Goal: Task Accomplishment & Management: Manage account settings

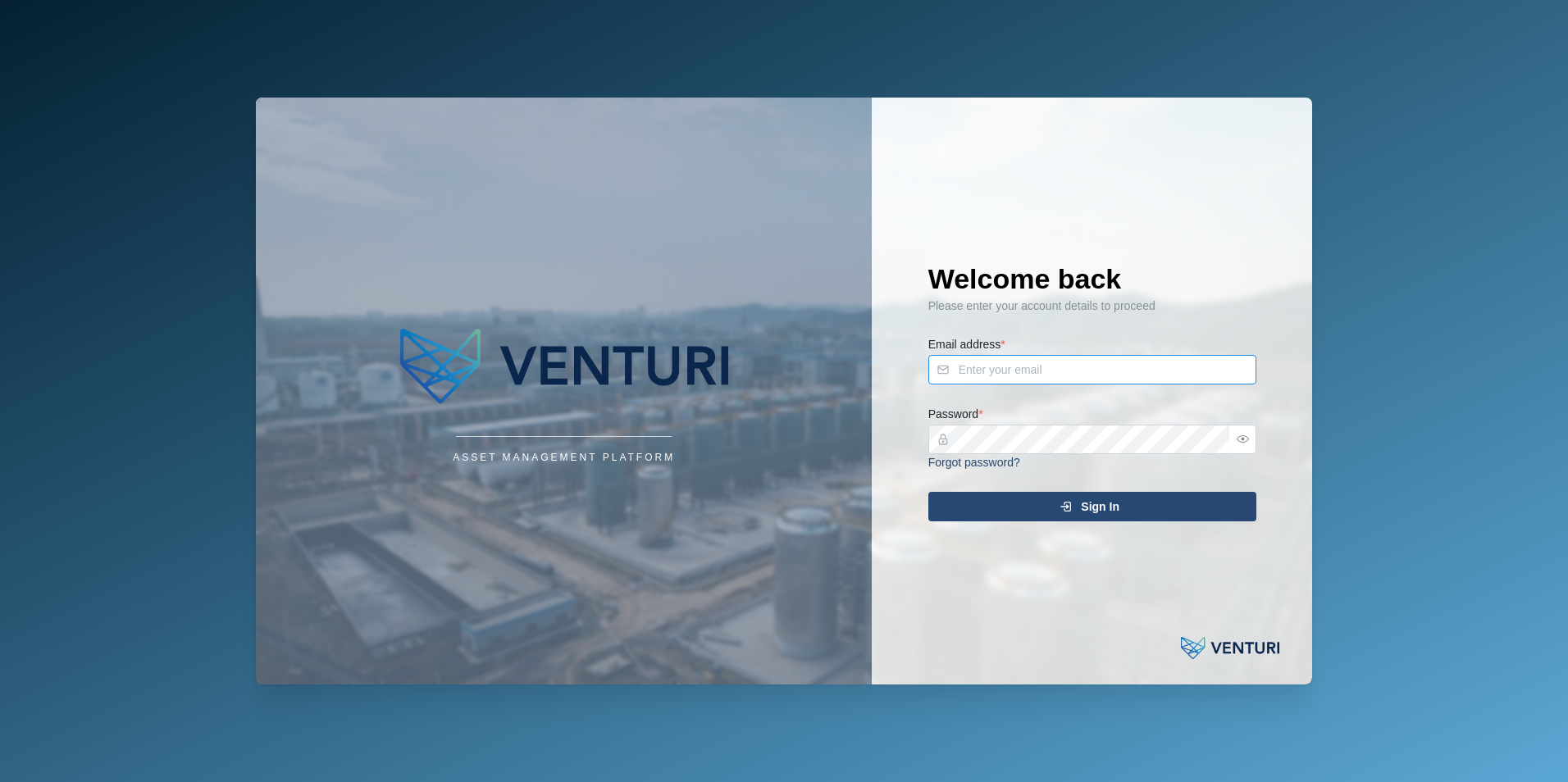
type input "shehan.simen@venturi.io"
click at [1144, 513] on div "Sign In" at bounding box center [1090, 507] width 302 height 28
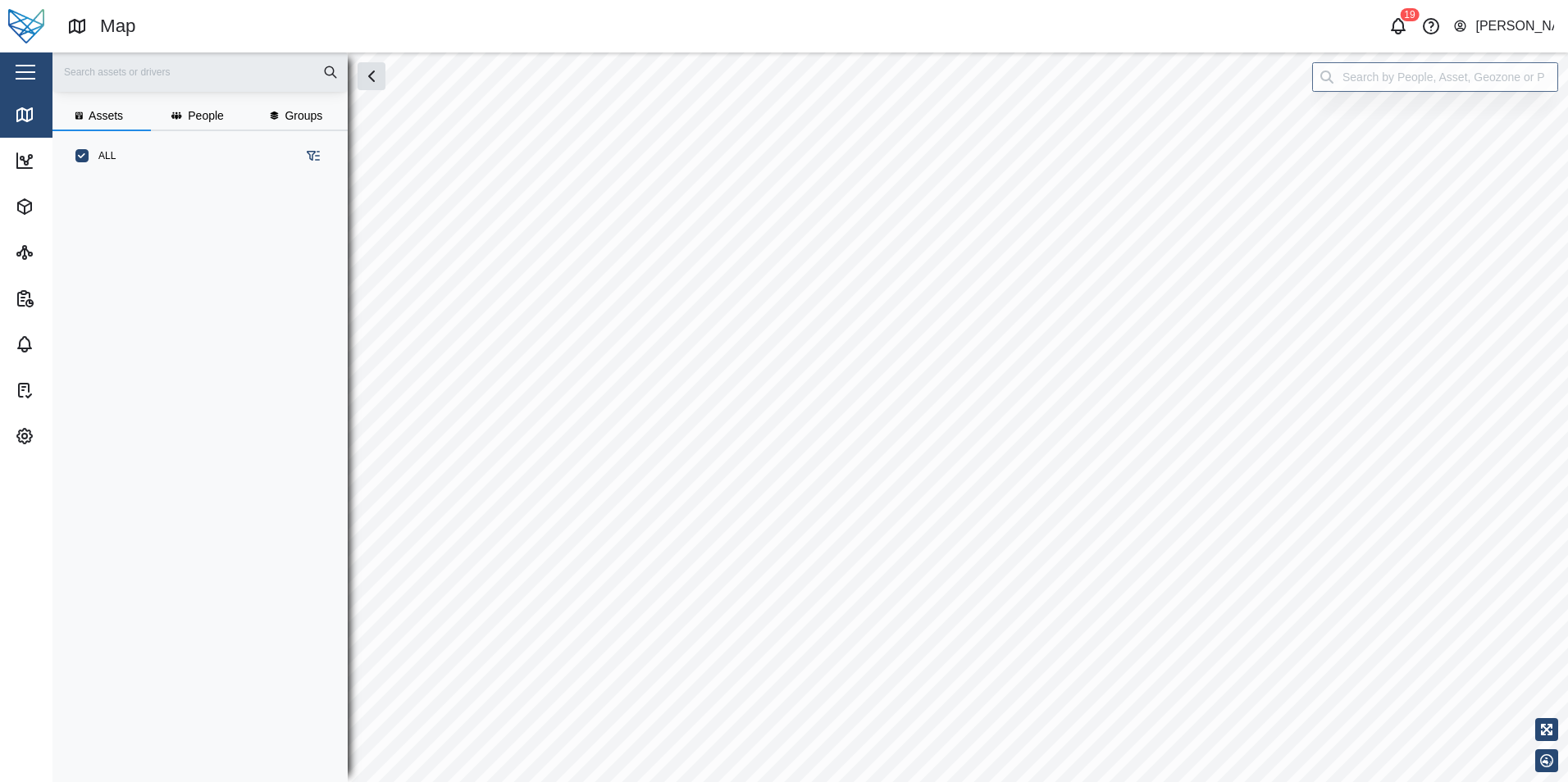
scroll to position [581, 257]
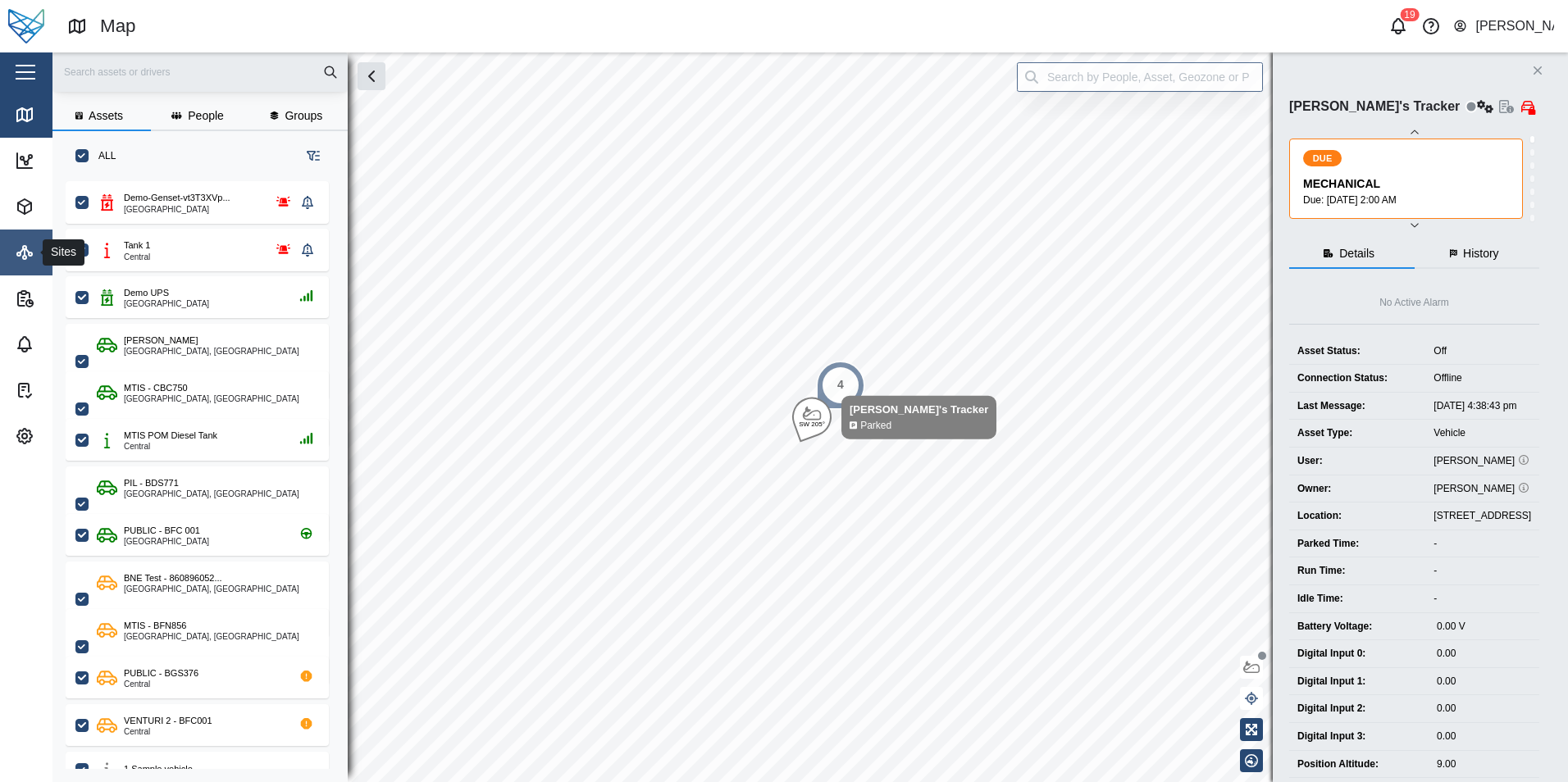
click at [33, 263] on link "Sites" at bounding box center [107, 253] width 213 height 46
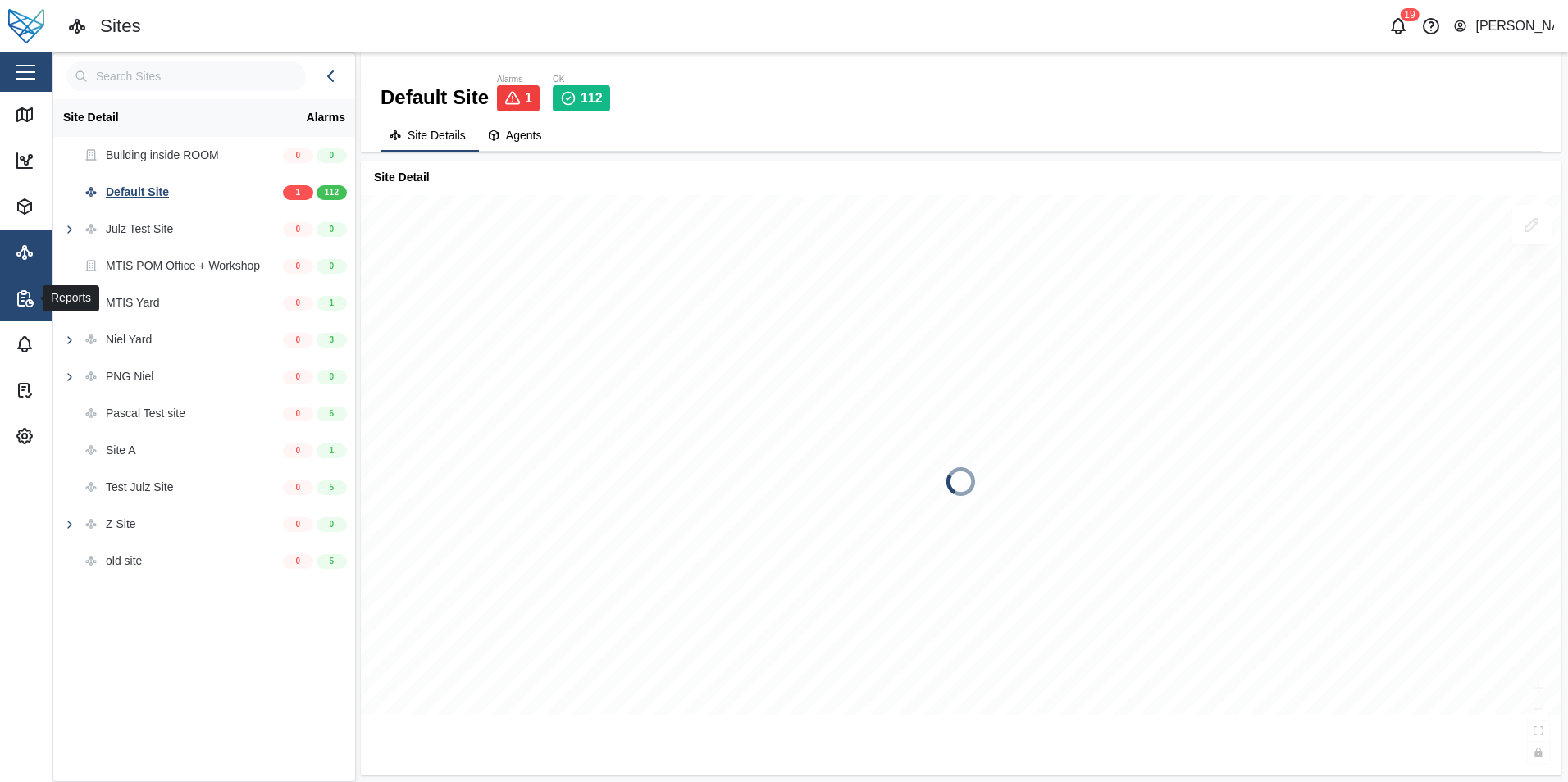
click at [32, 287] on span "Reports" at bounding box center [89, 298] width 149 height 46
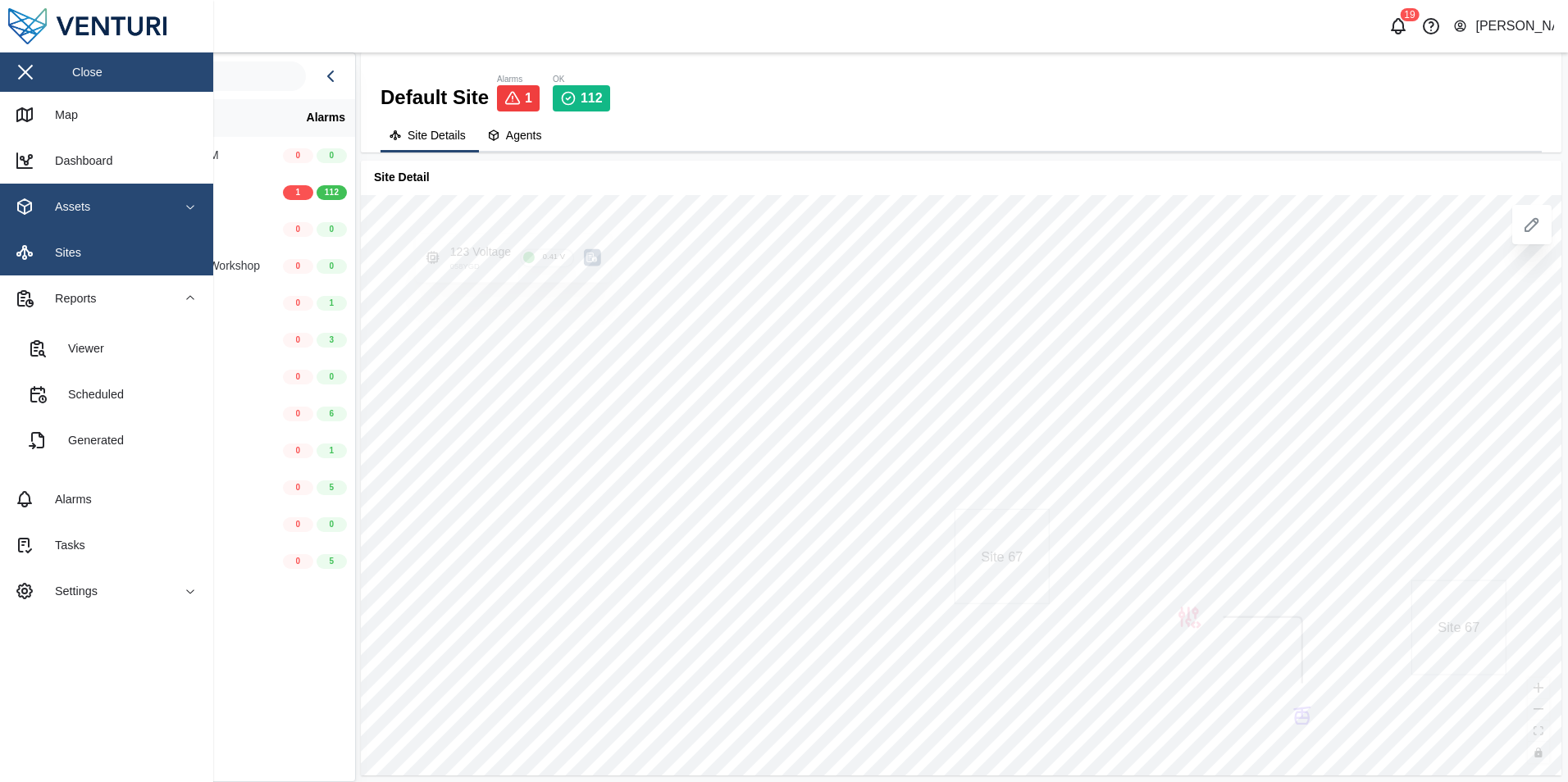
click at [94, 206] on div "Assets" at bounding box center [89, 206] width 149 height 19
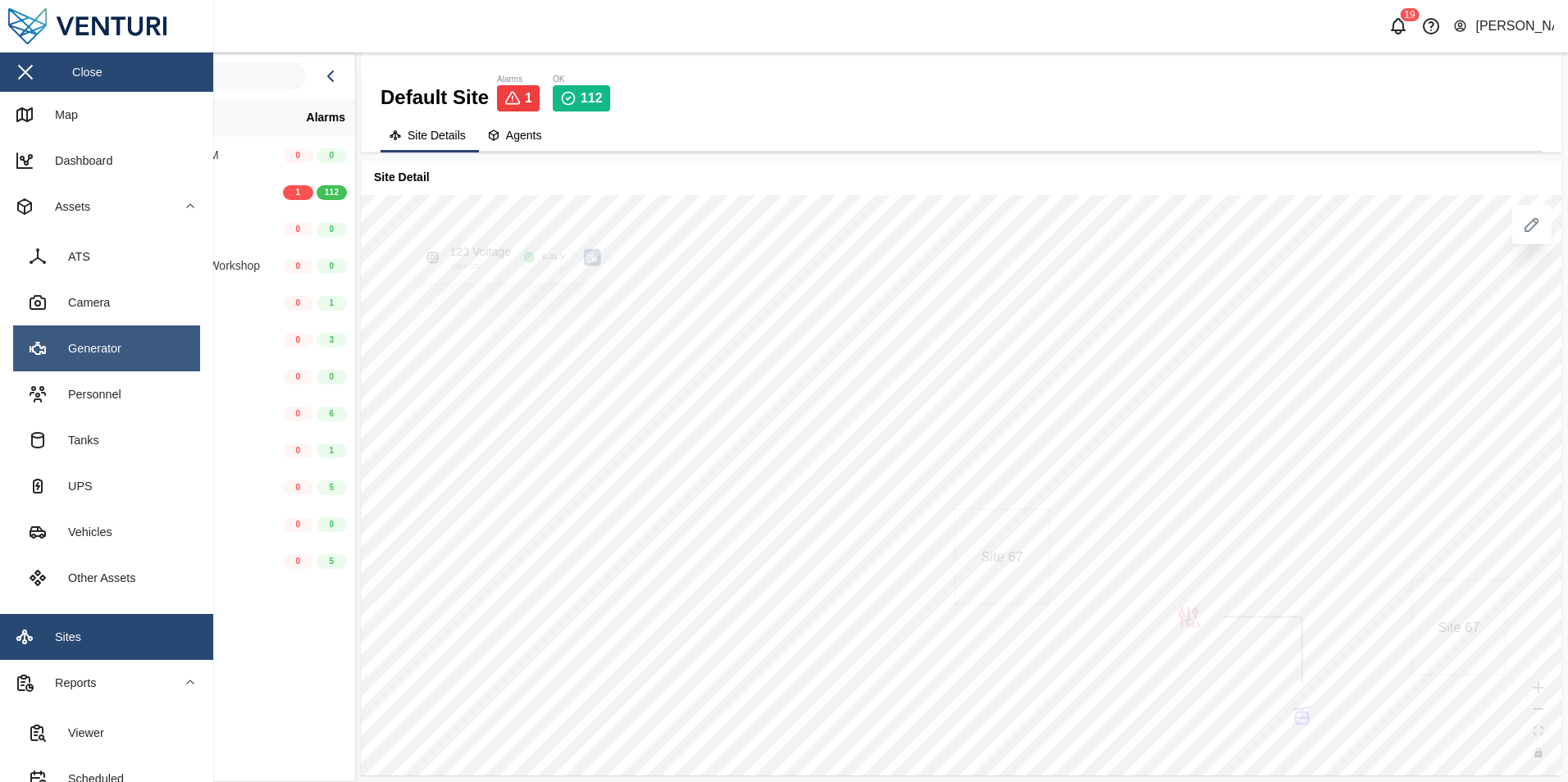
click at [91, 351] on div "Generator" at bounding box center [88, 347] width 66 height 18
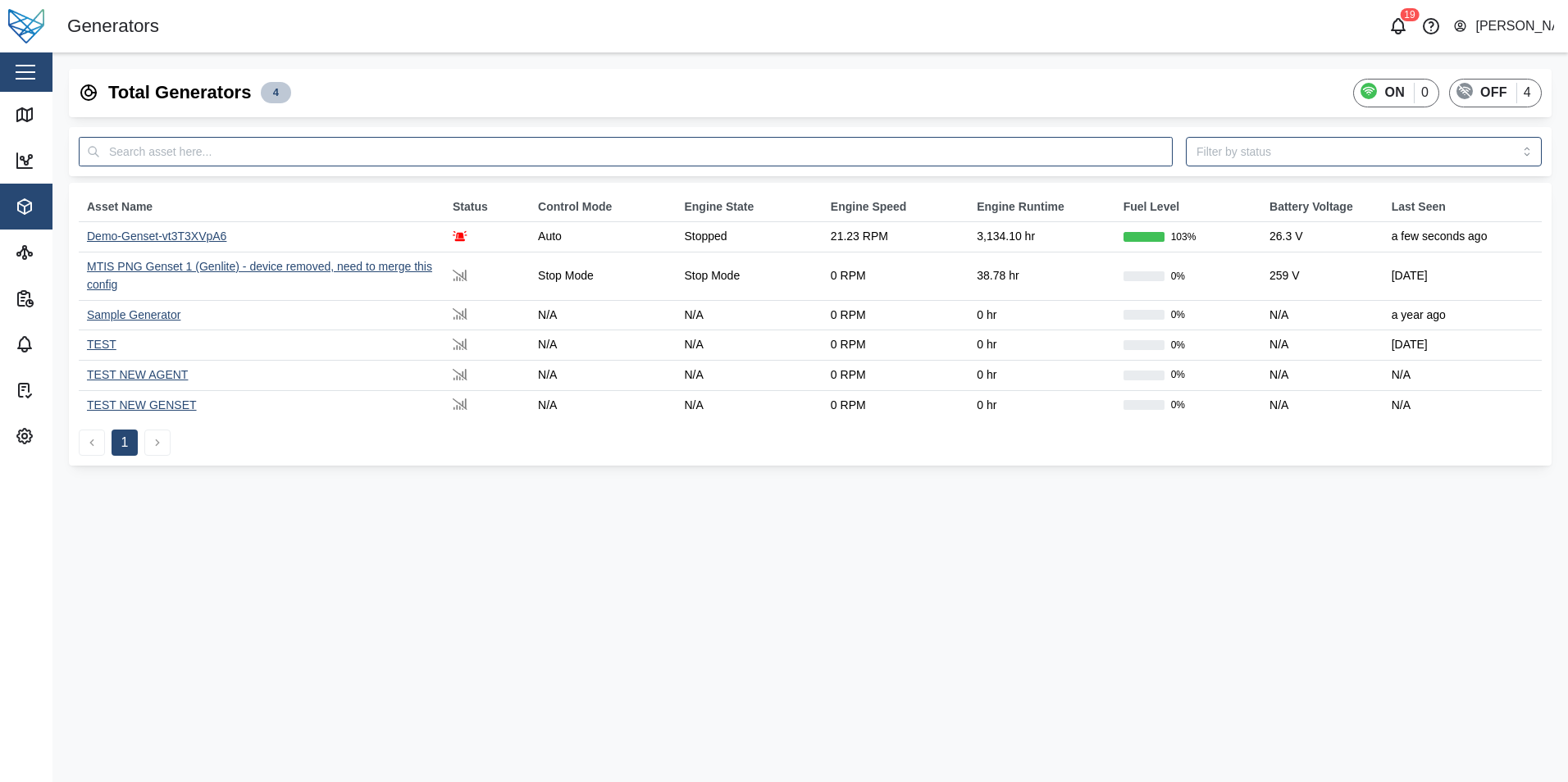
click at [192, 233] on div "Demo-Genset-vt3T3XVpA6" at bounding box center [157, 236] width 139 height 13
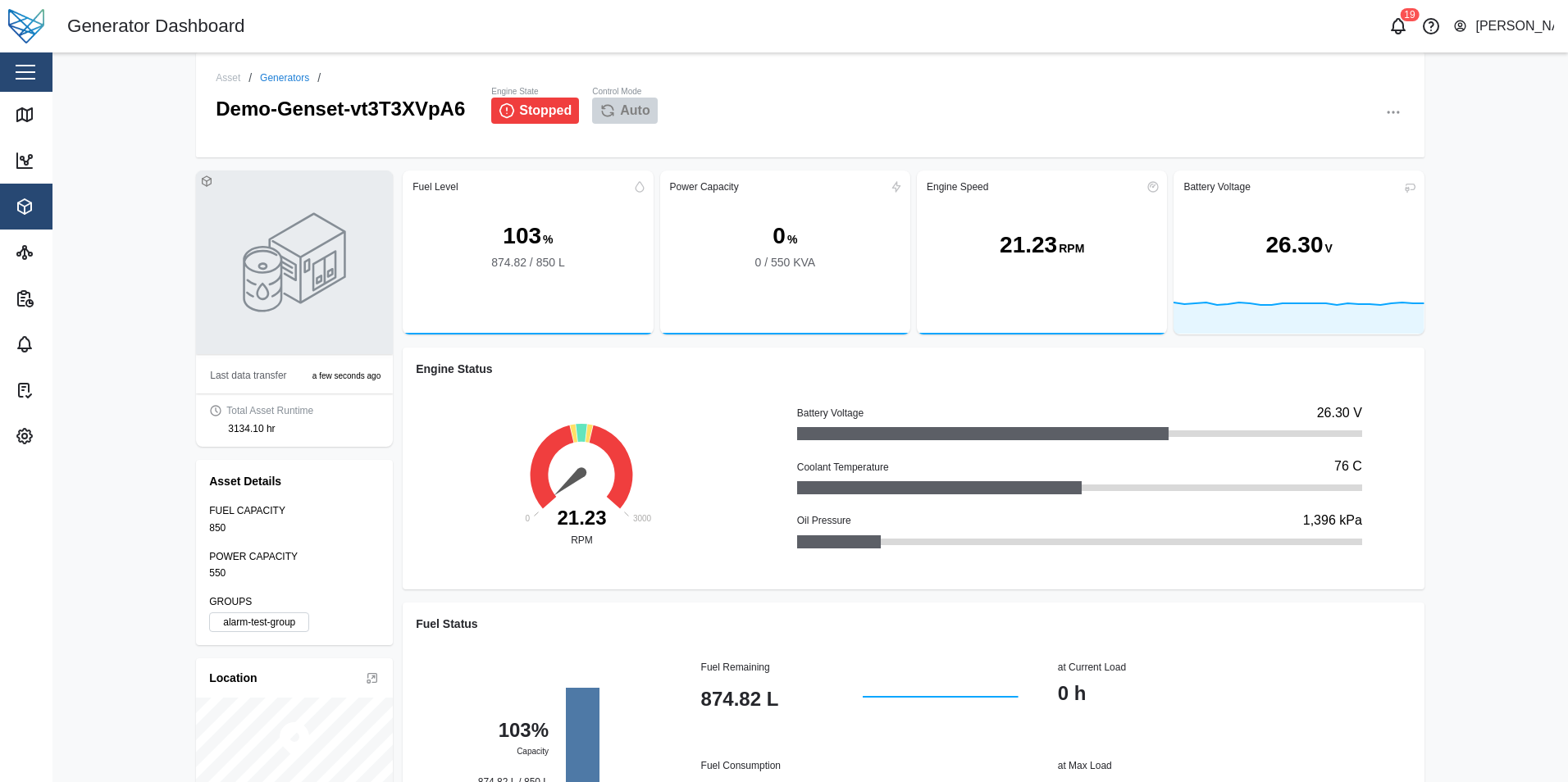
click at [1389, 118] on icon "button" at bounding box center [1394, 112] width 17 height 17
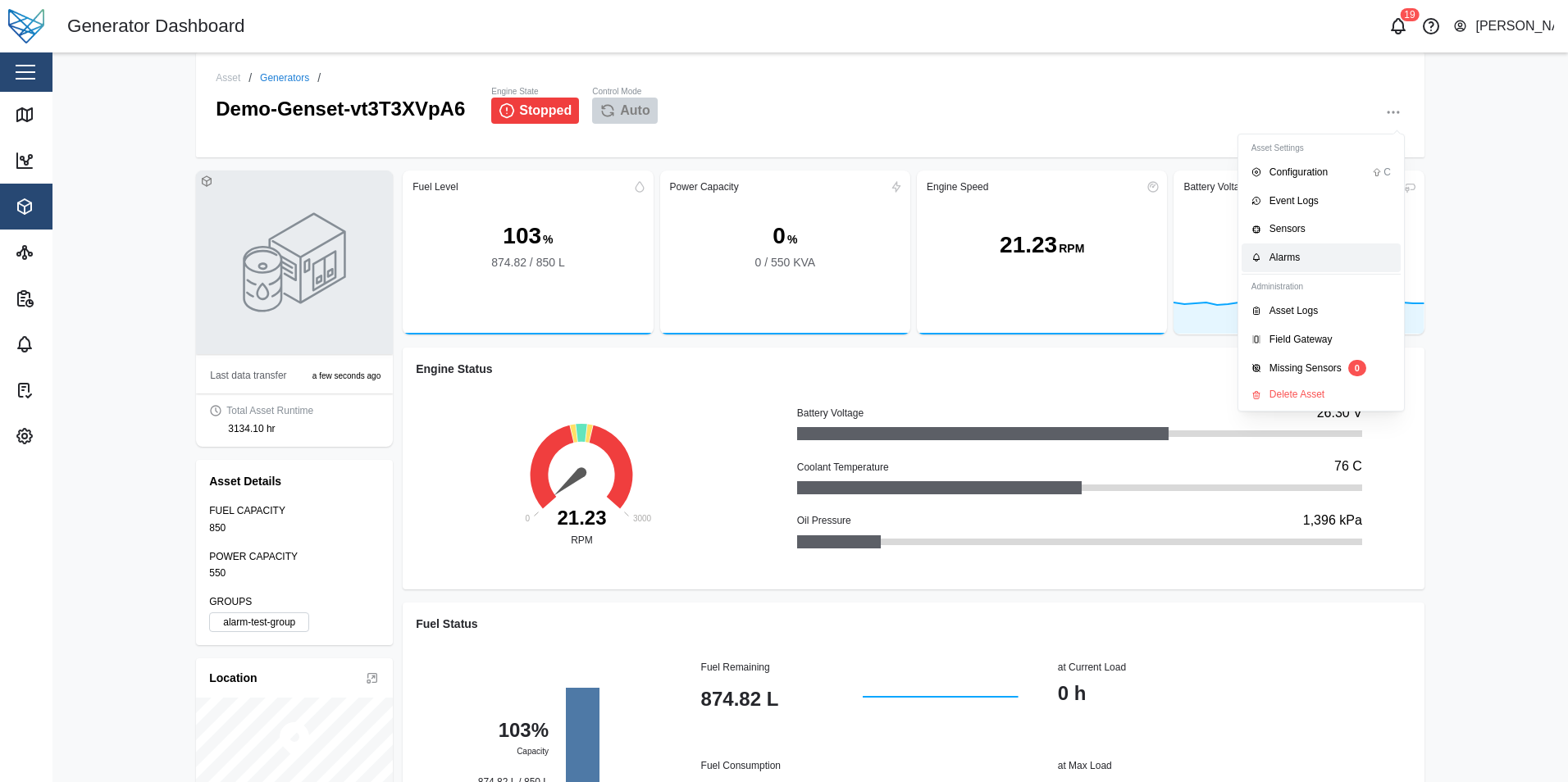
click at [1305, 246] on link "Alarms" at bounding box center [1321, 258] width 159 height 29
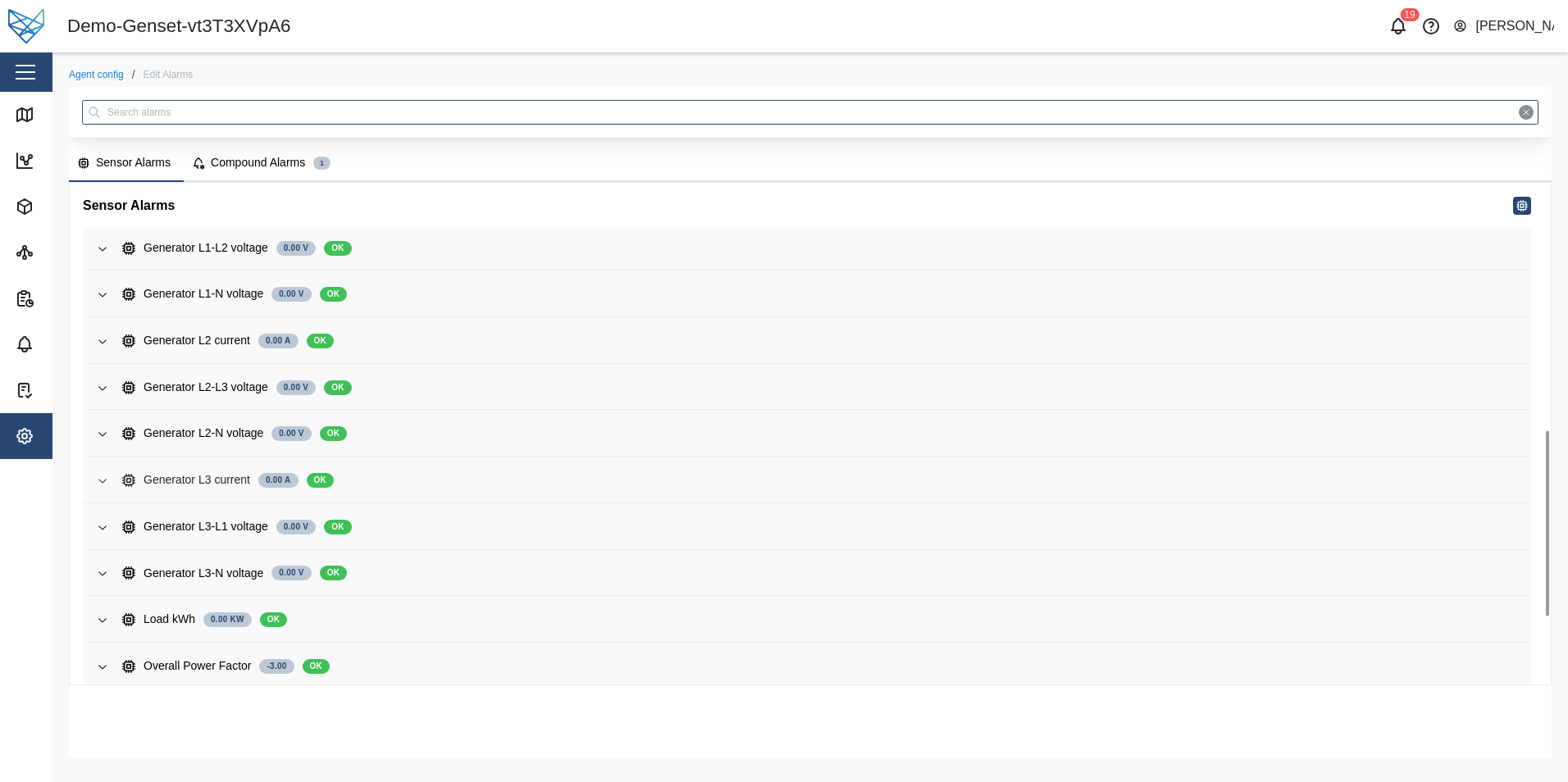
scroll to position [851, 0]
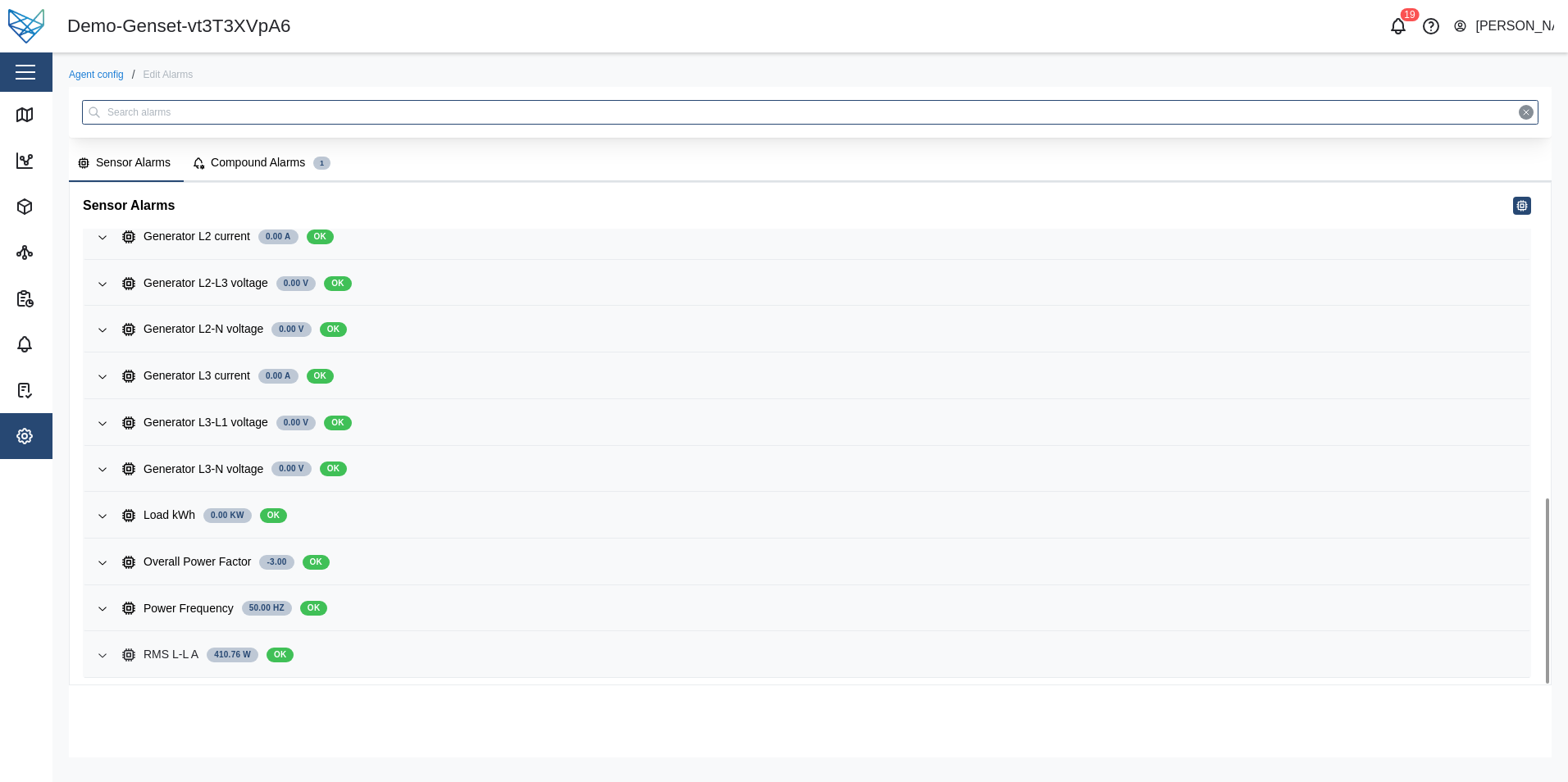
click at [437, 652] on div "RMS L-L A 410.76 W OK" at bounding box center [819, 654] width 1394 height 18
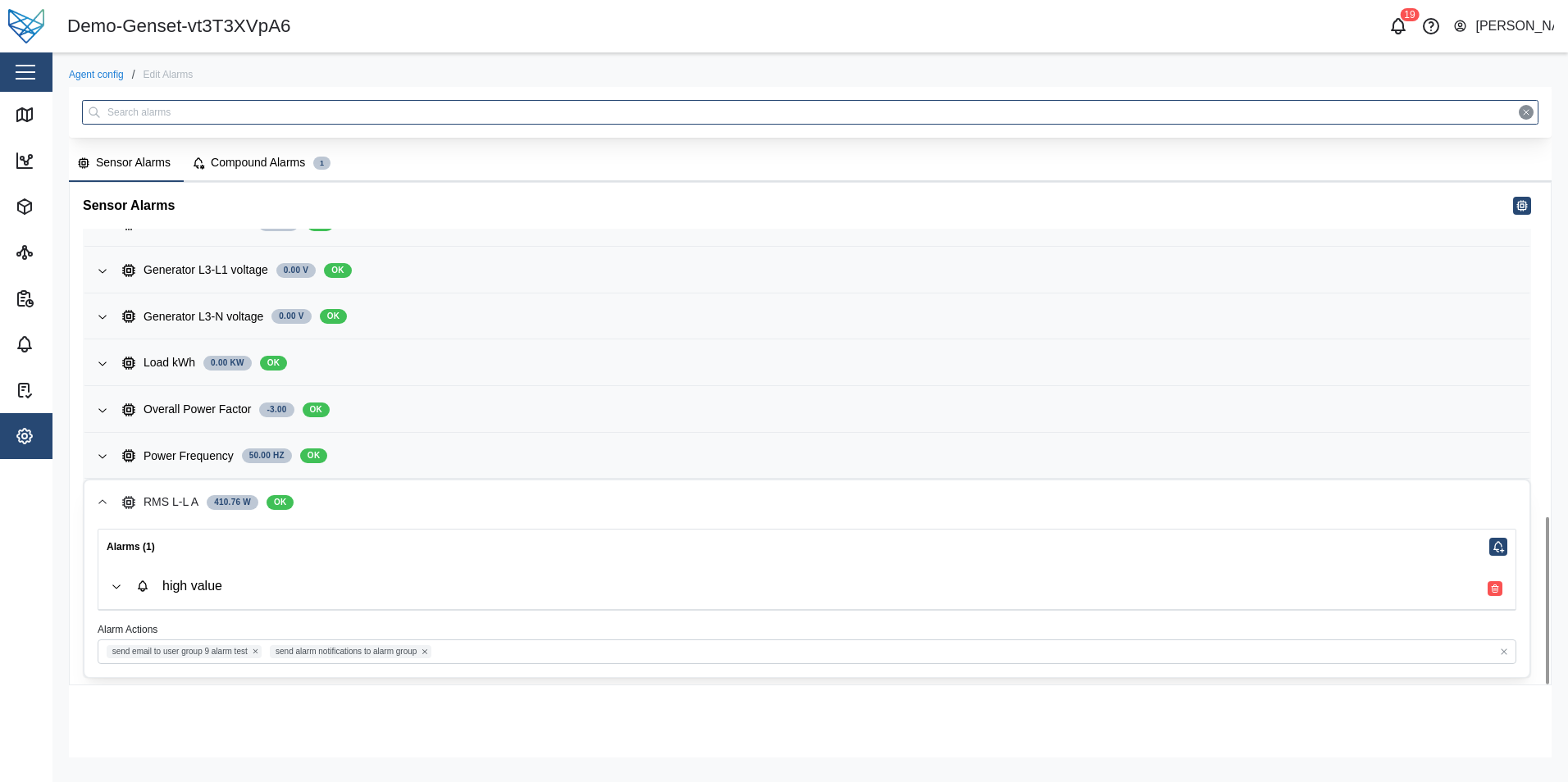
click at [460, 591] on div "high value" at bounding box center [819, 586] width 1366 height 19
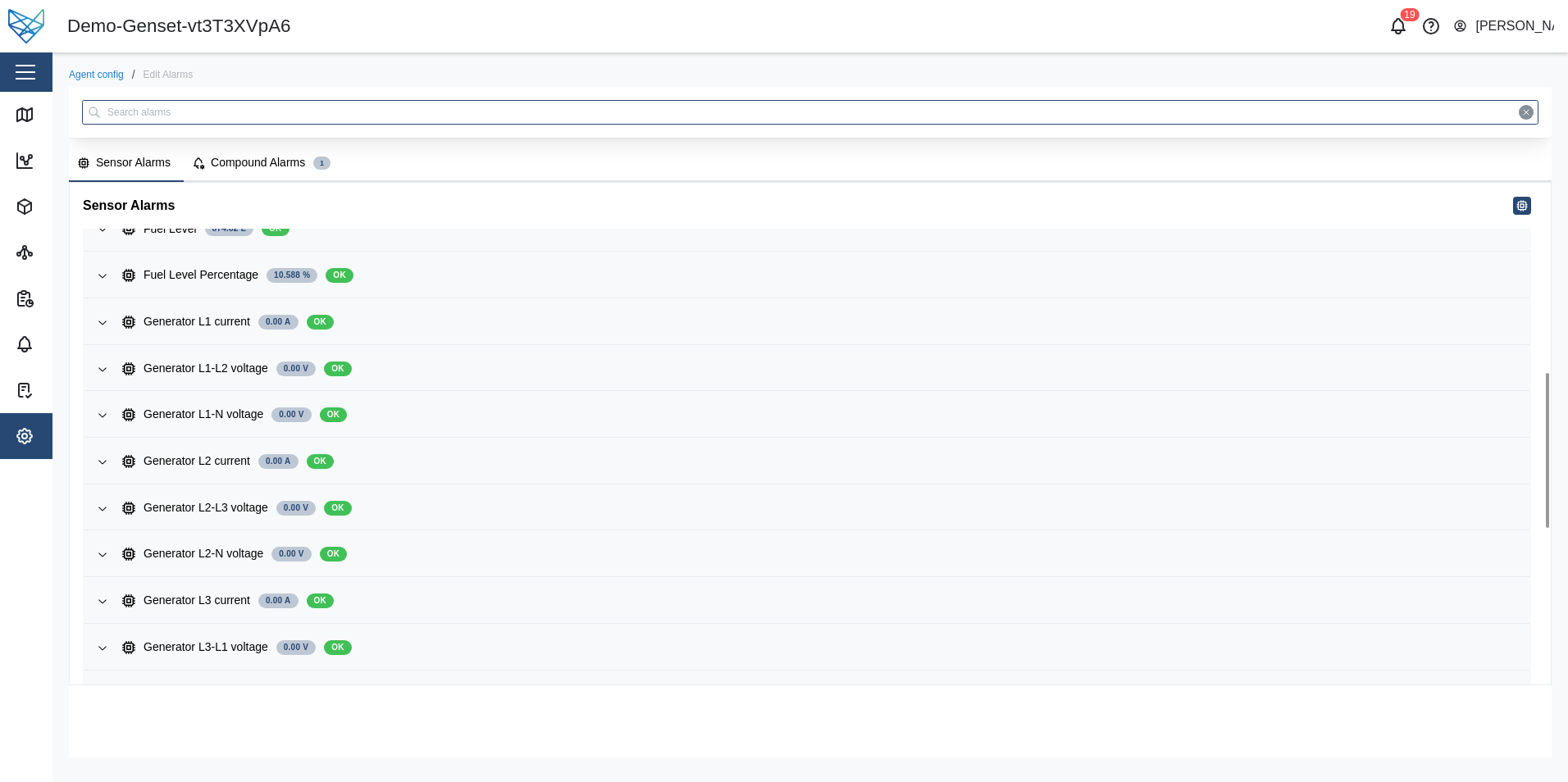
scroll to position [382, 0]
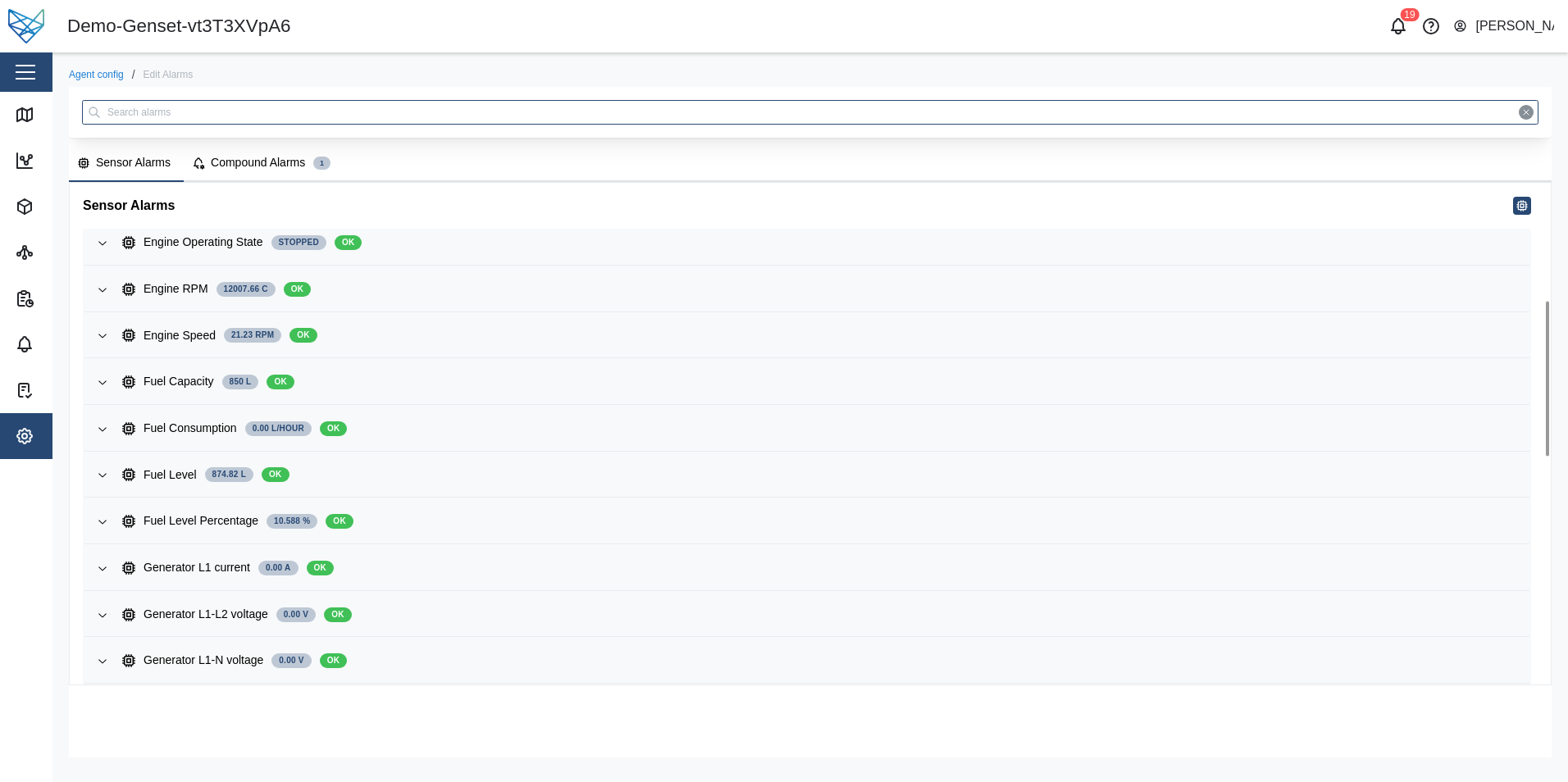
click at [274, 177] on button "Compound Alarms 1" at bounding box center [263, 164] width 160 height 36
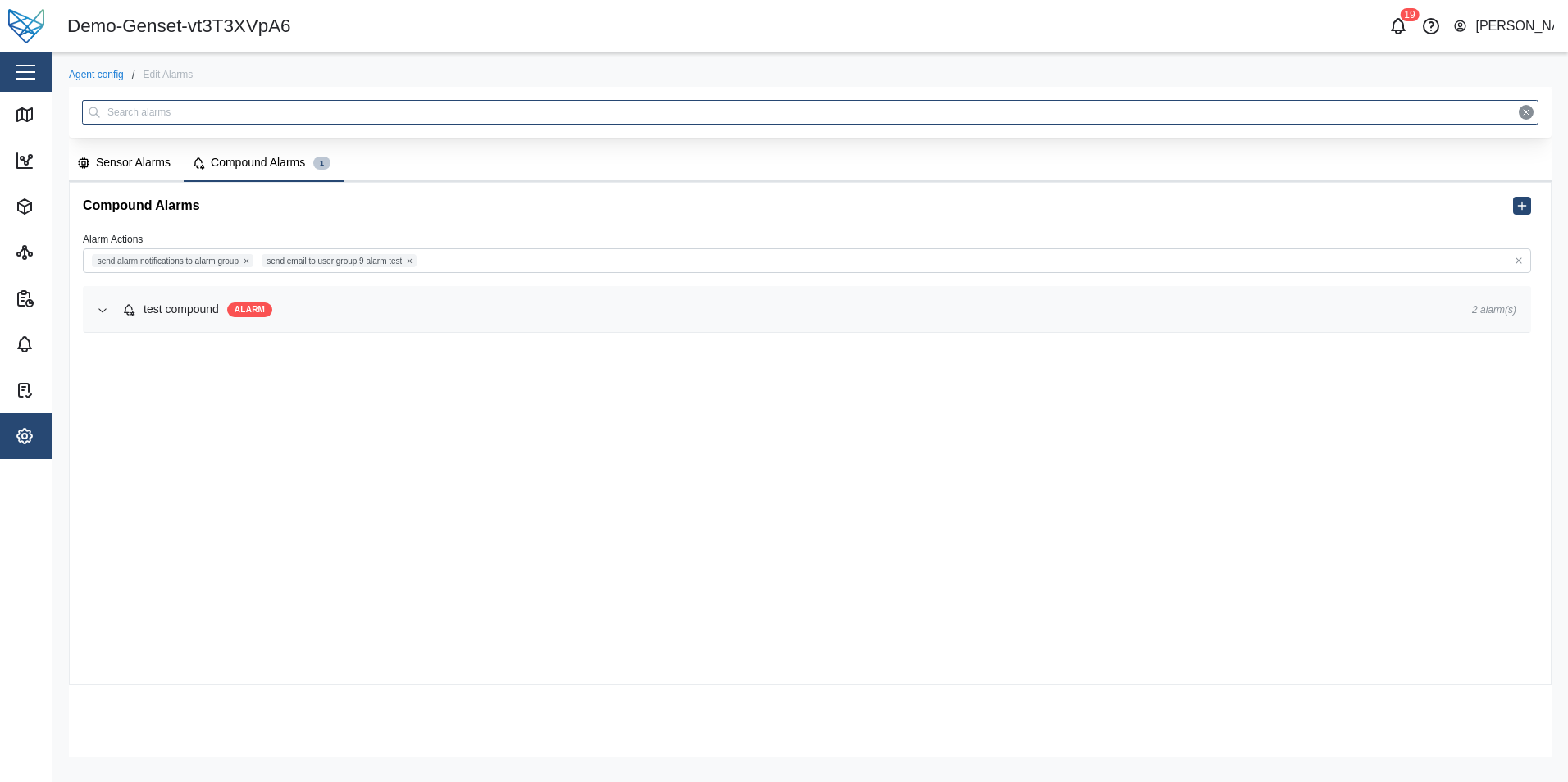
click at [407, 330] on span "test compound ALARM" at bounding box center [784, 310] width 1323 height 44
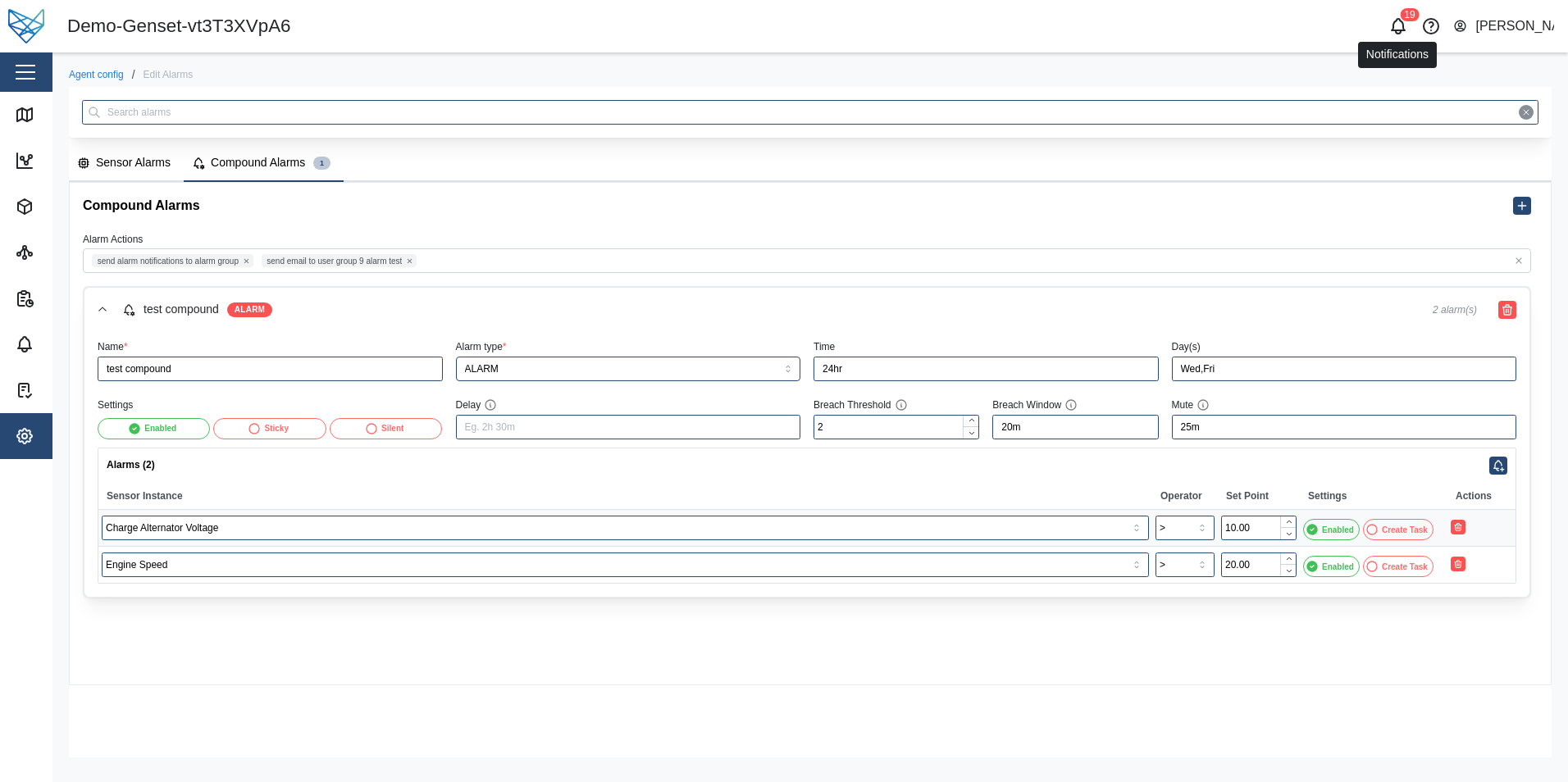
click at [1392, 32] on icon "button" at bounding box center [1397, 26] width 19 height 19
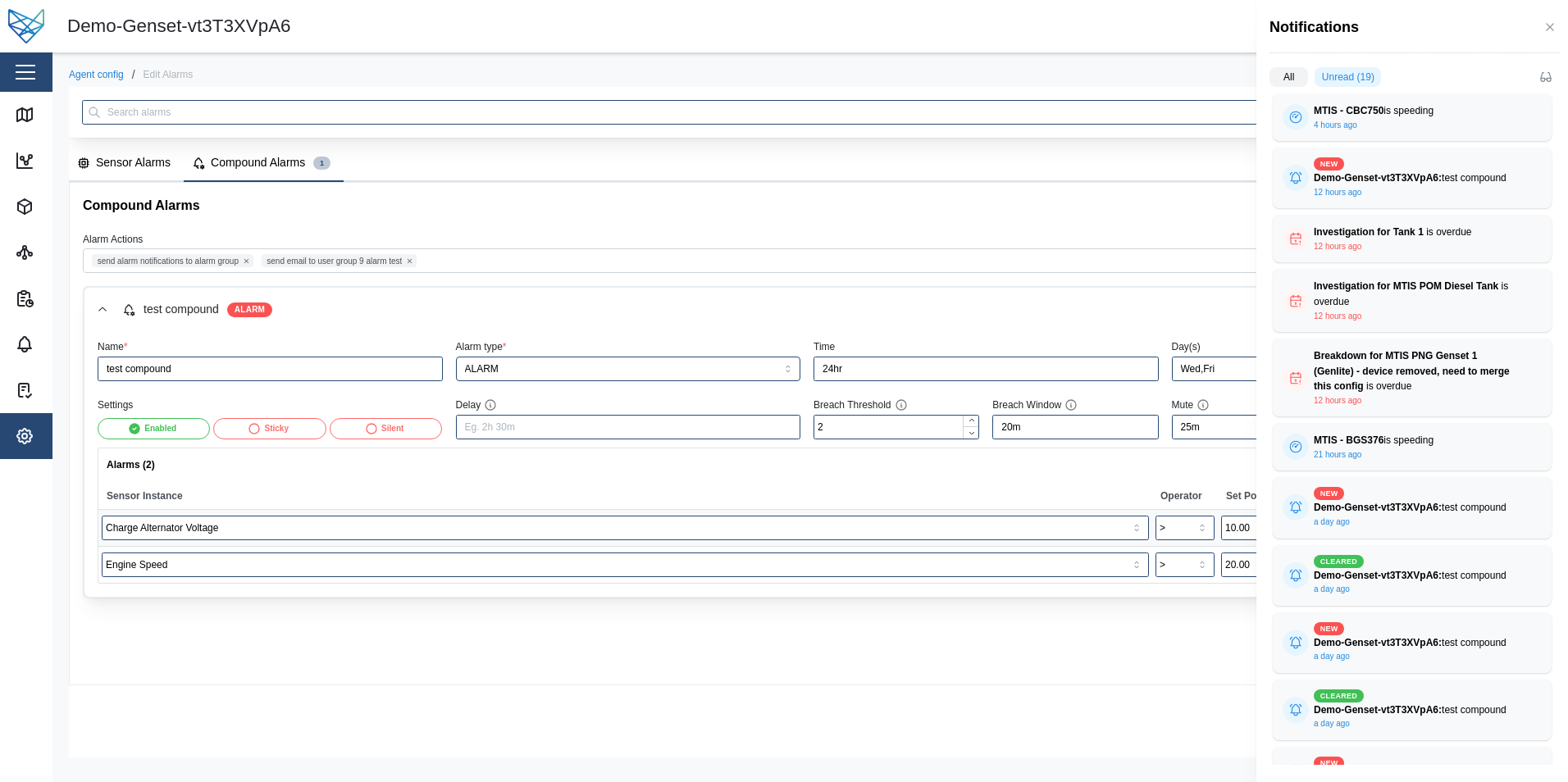
click at [1357, 79] on label "Unread (19)" at bounding box center [1348, 77] width 67 height 19
click at [1315, 81] on input "Unread (19)" at bounding box center [1315, 81] width 0 height 0
click at [1357, 79] on label "Unread (19)" at bounding box center [1348, 77] width 67 height 19
click at [1315, 81] on input "Unread (19)" at bounding box center [1315, 81] width 0 height 0
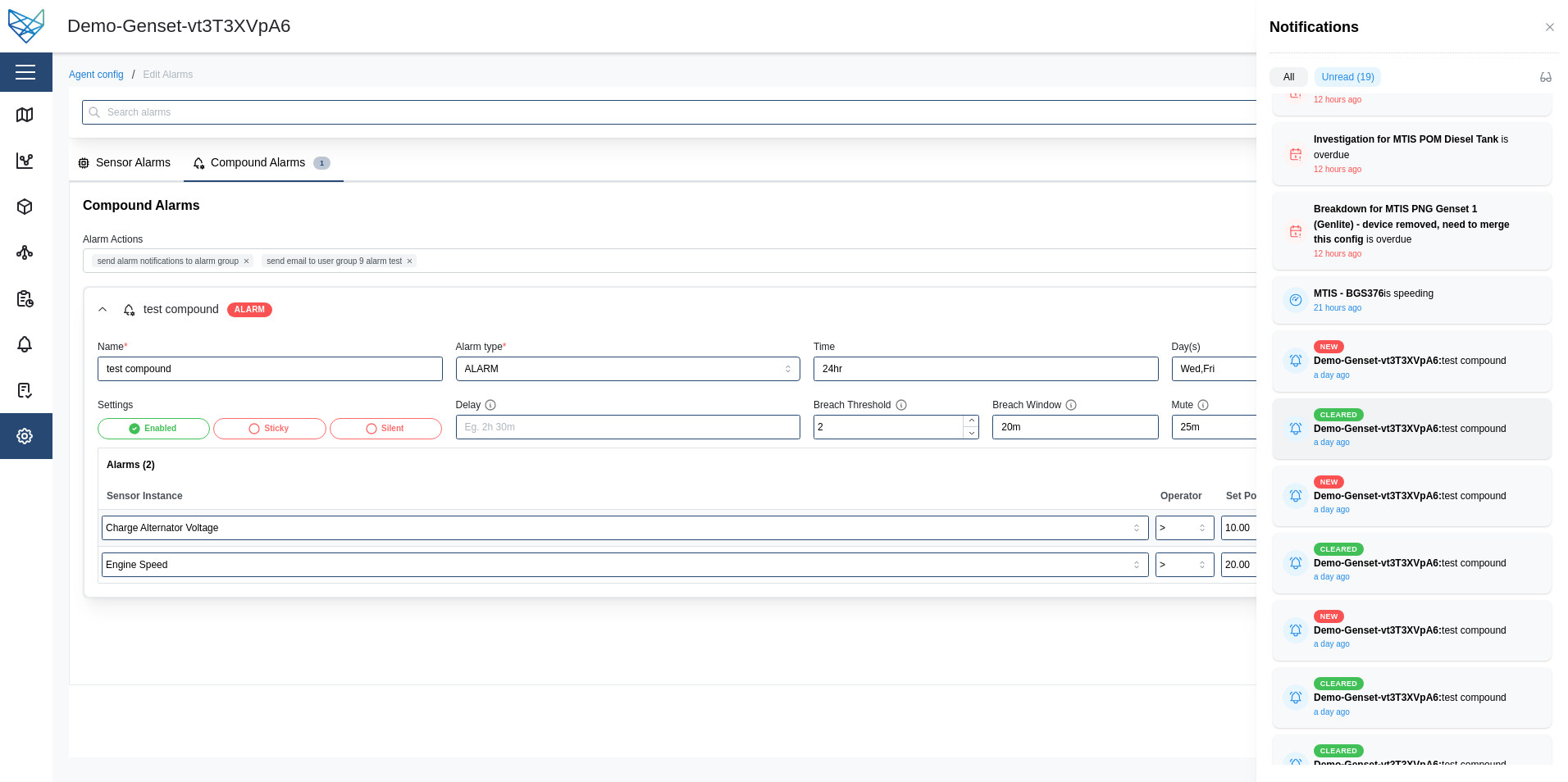
scroll to position [246, 0]
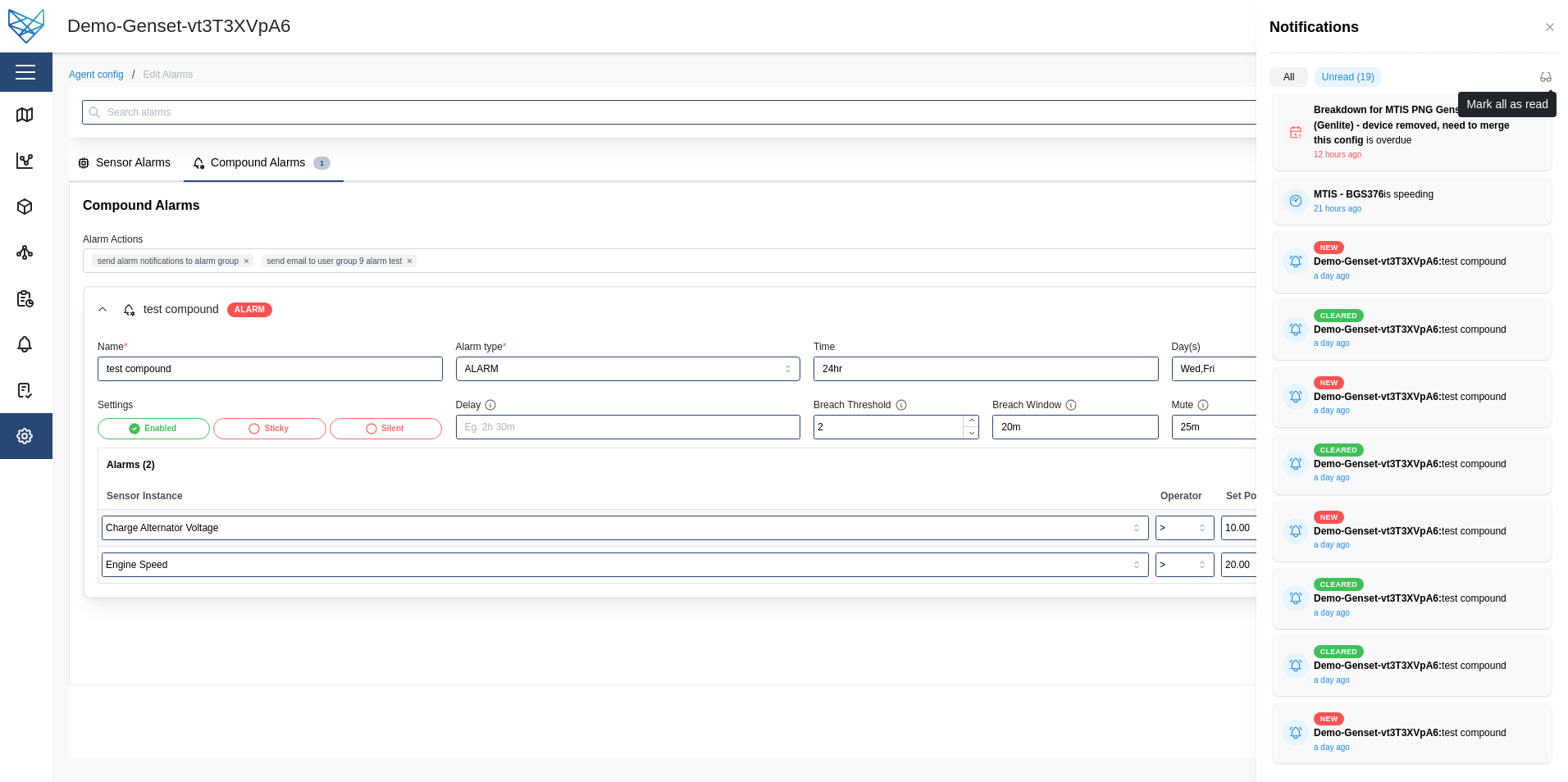
click at [1549, 78] on icon "button" at bounding box center [1546, 77] width 13 height 13
click at [1559, 23] on div "Notifications" at bounding box center [1412, 33] width 311 height 67
click at [1545, 25] on icon "button" at bounding box center [1550, 27] width 13 height 13
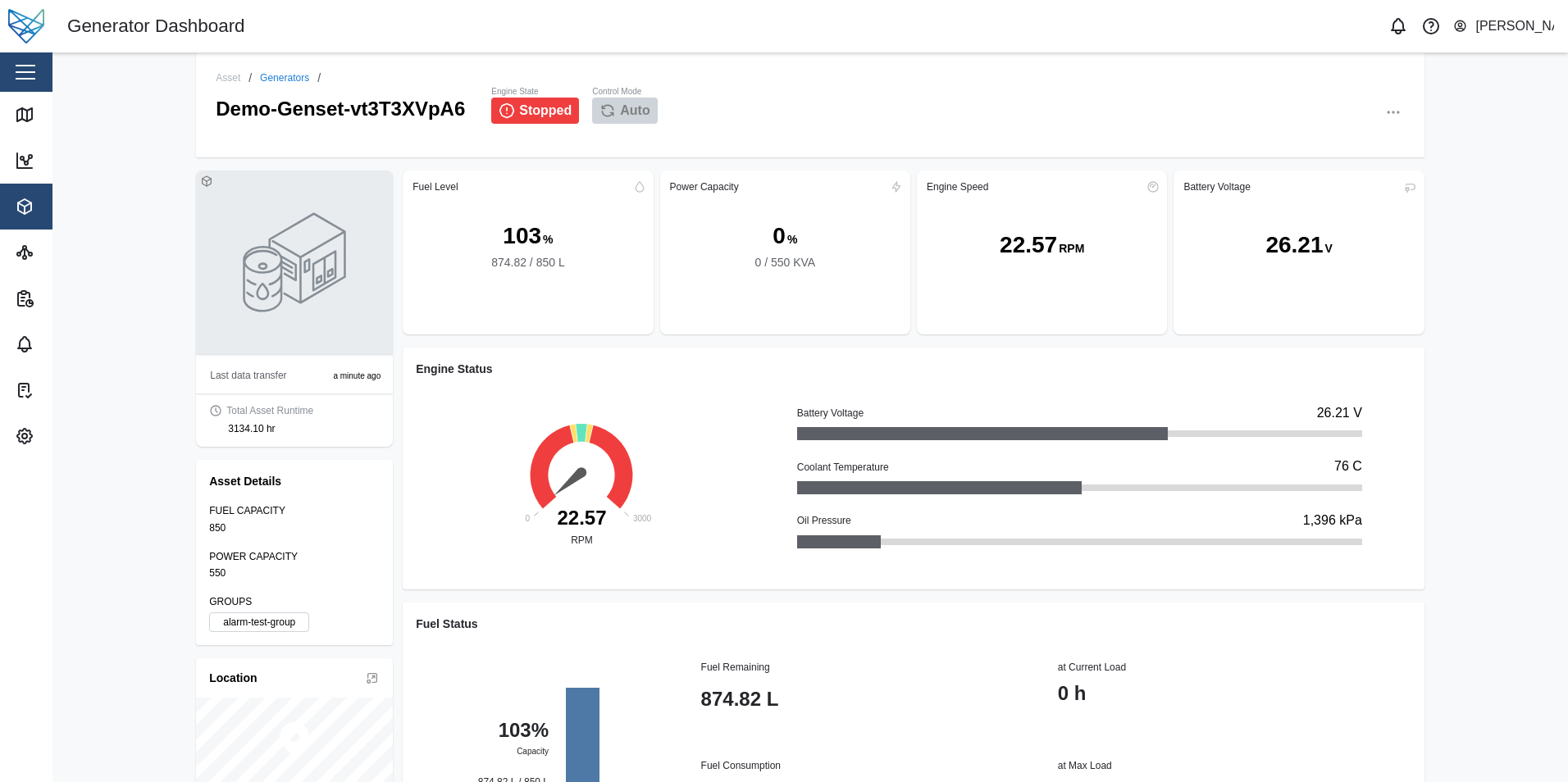
click at [1382, 113] on button "button" at bounding box center [1393, 112] width 23 height 23
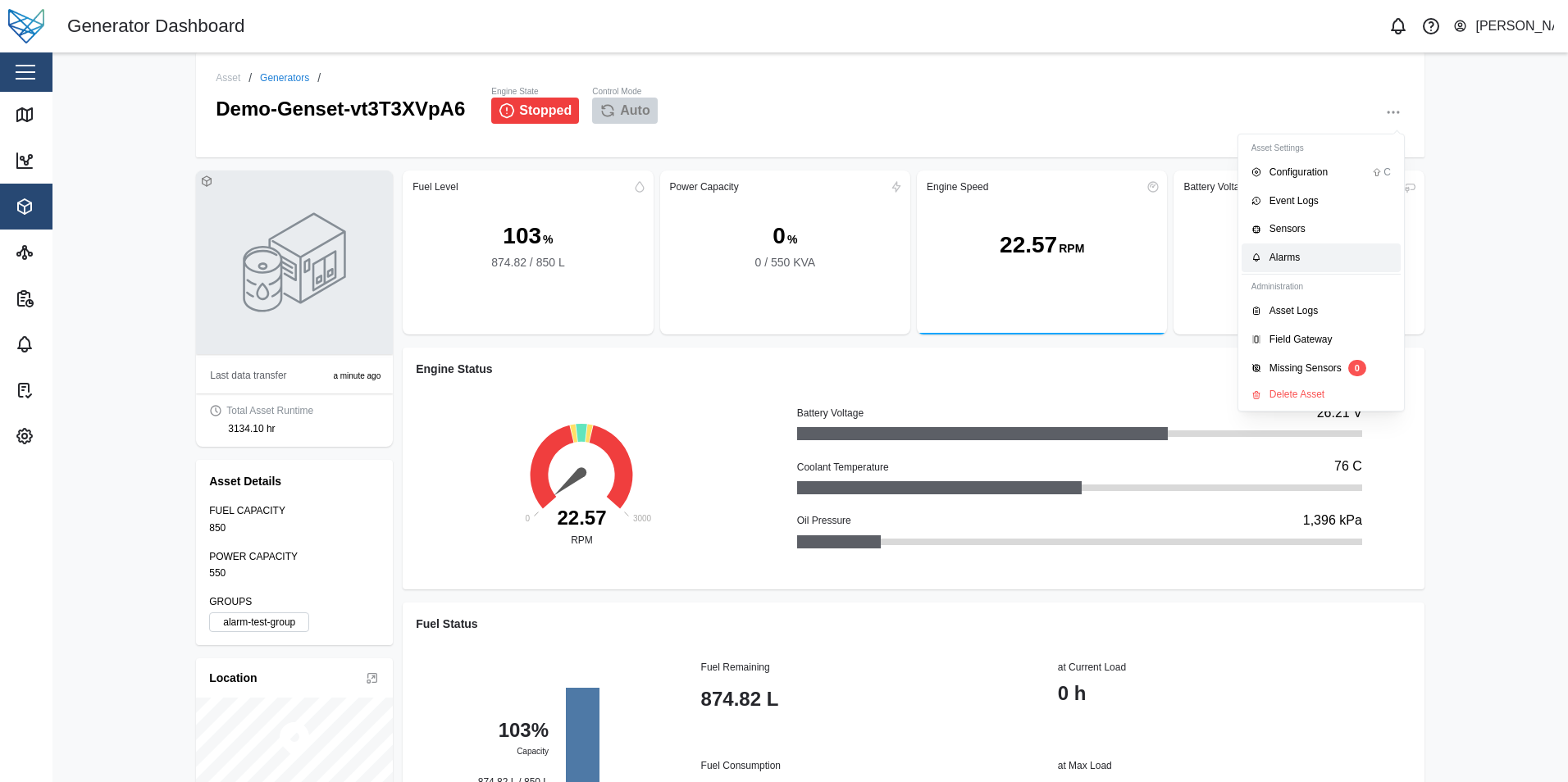
click at [1298, 262] on div "Alarms" at bounding box center [1330, 258] width 121 height 16
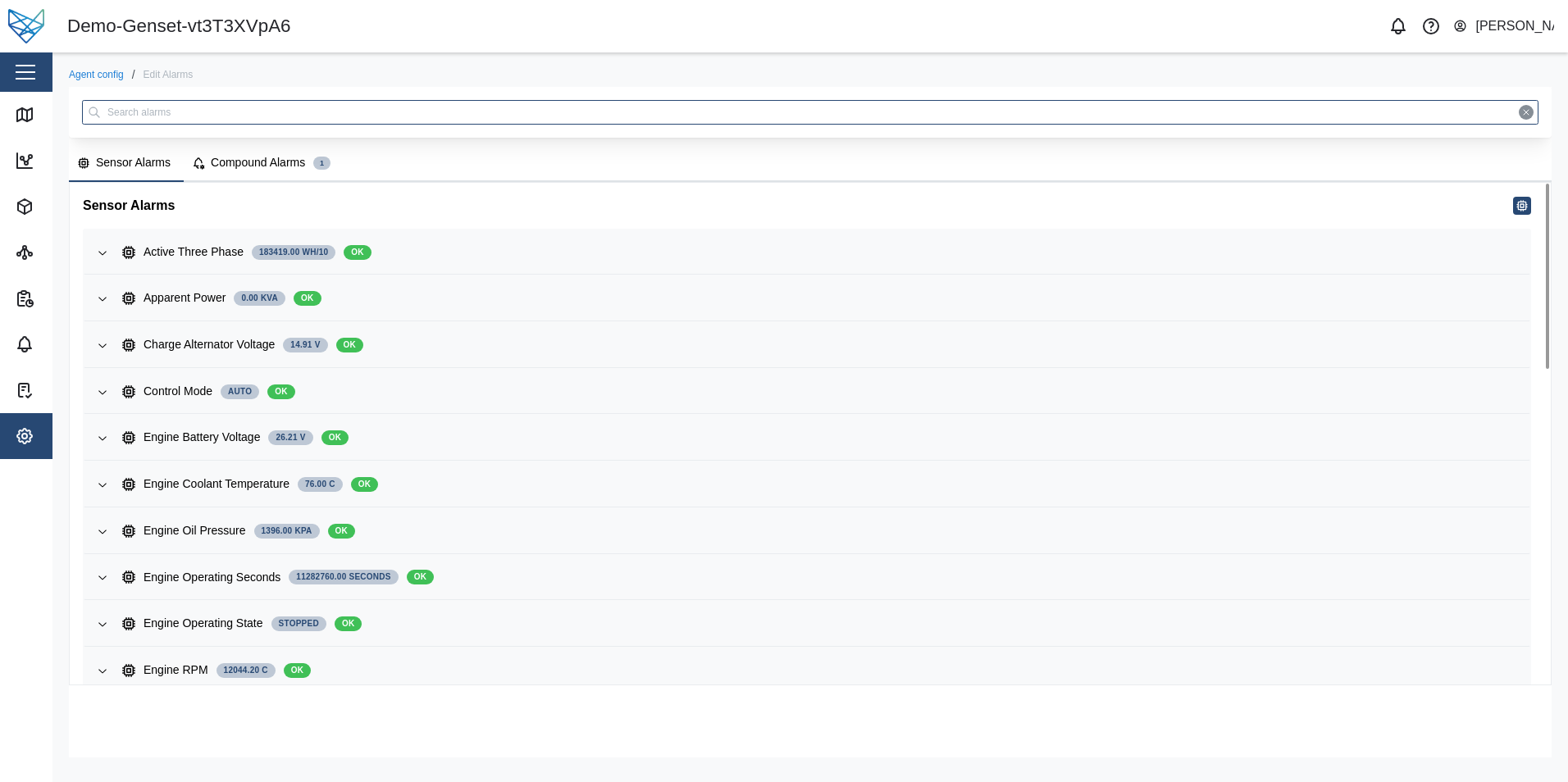
click at [232, 158] on div "Compound Alarms" at bounding box center [258, 162] width 95 height 18
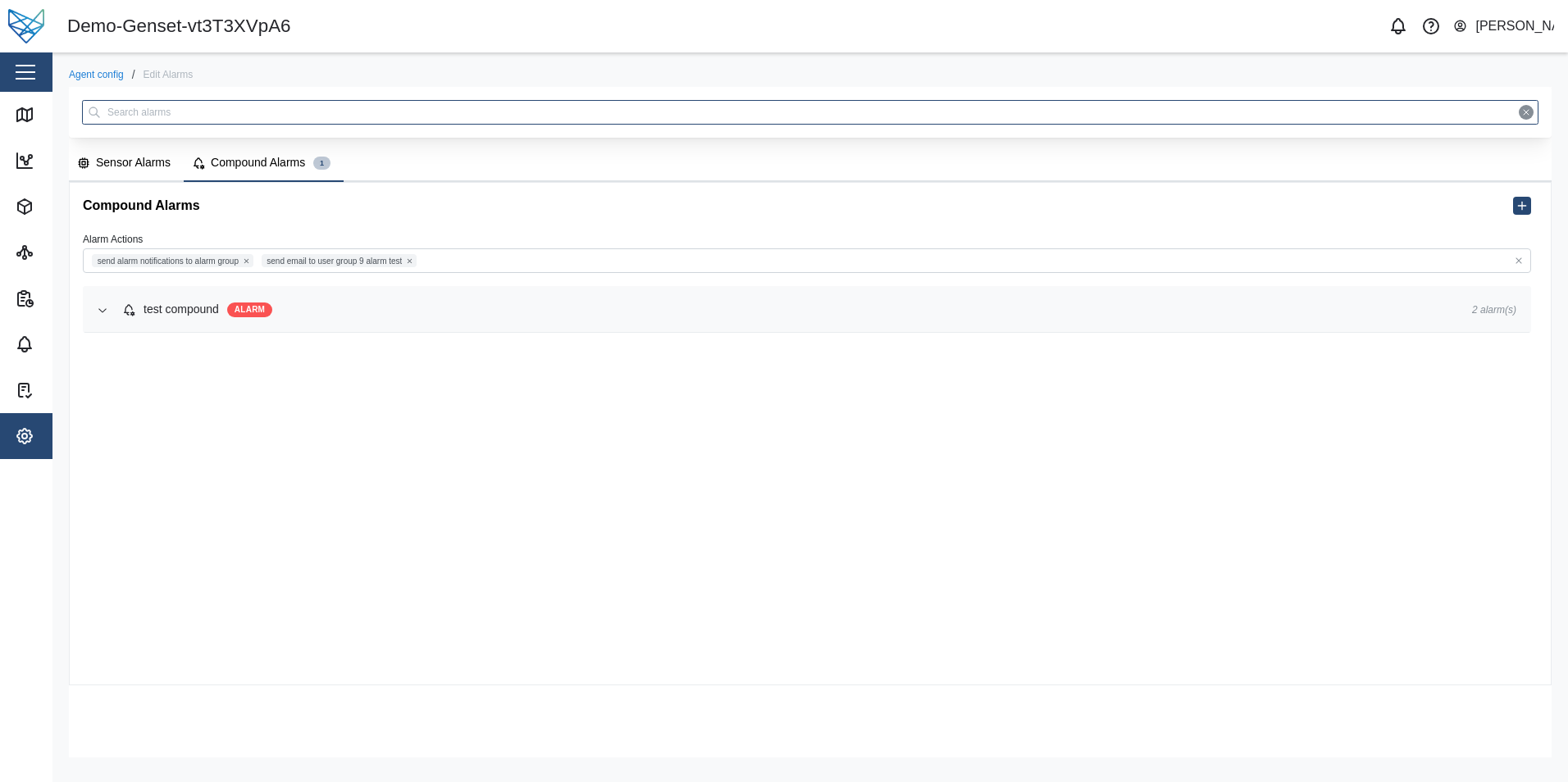
click at [1017, 307] on div "test compound ALARM" at bounding box center [784, 309] width 1323 height 18
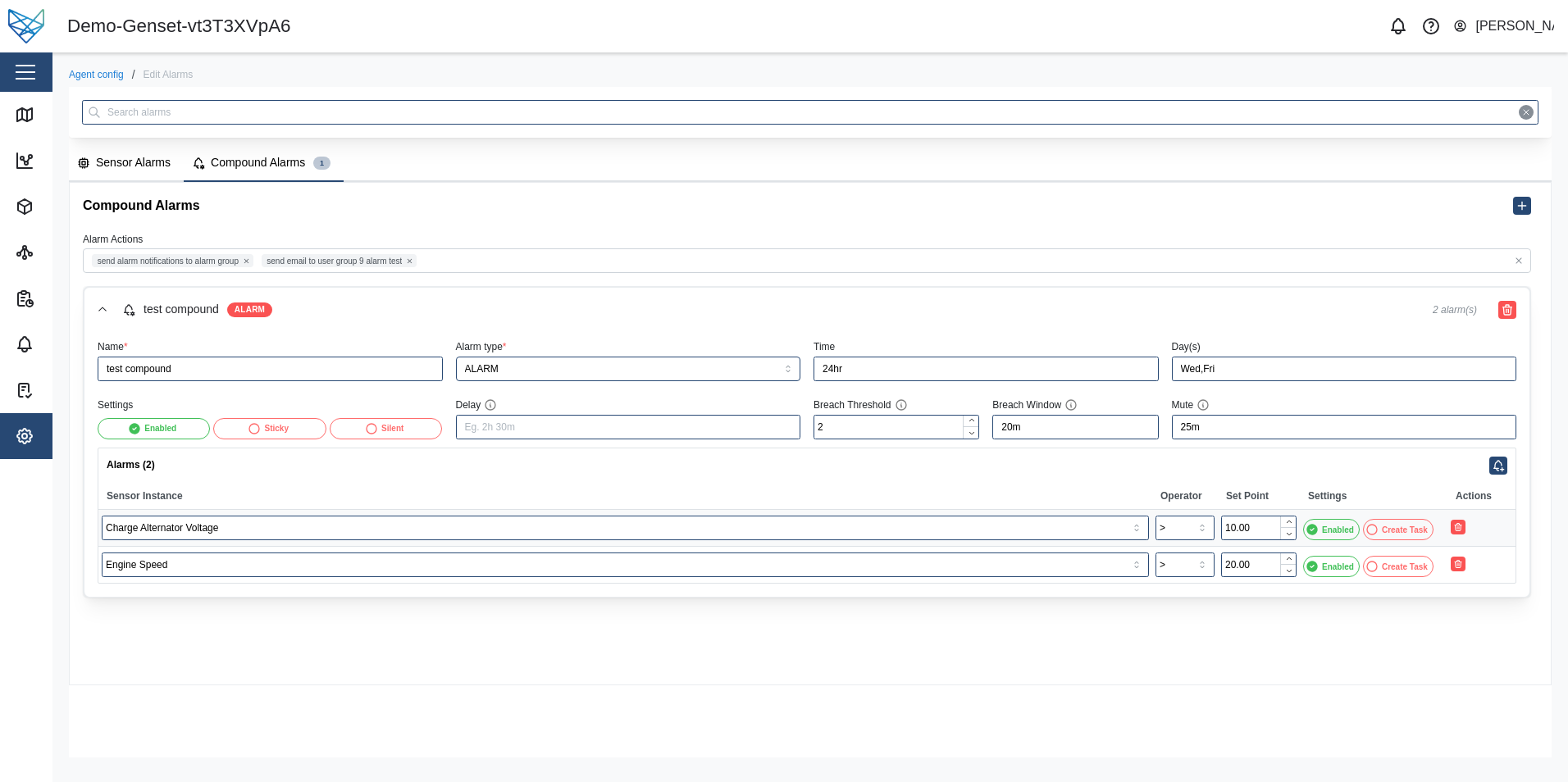
click at [144, 170] on div "Sensor Alarms" at bounding box center [133, 162] width 75 height 18
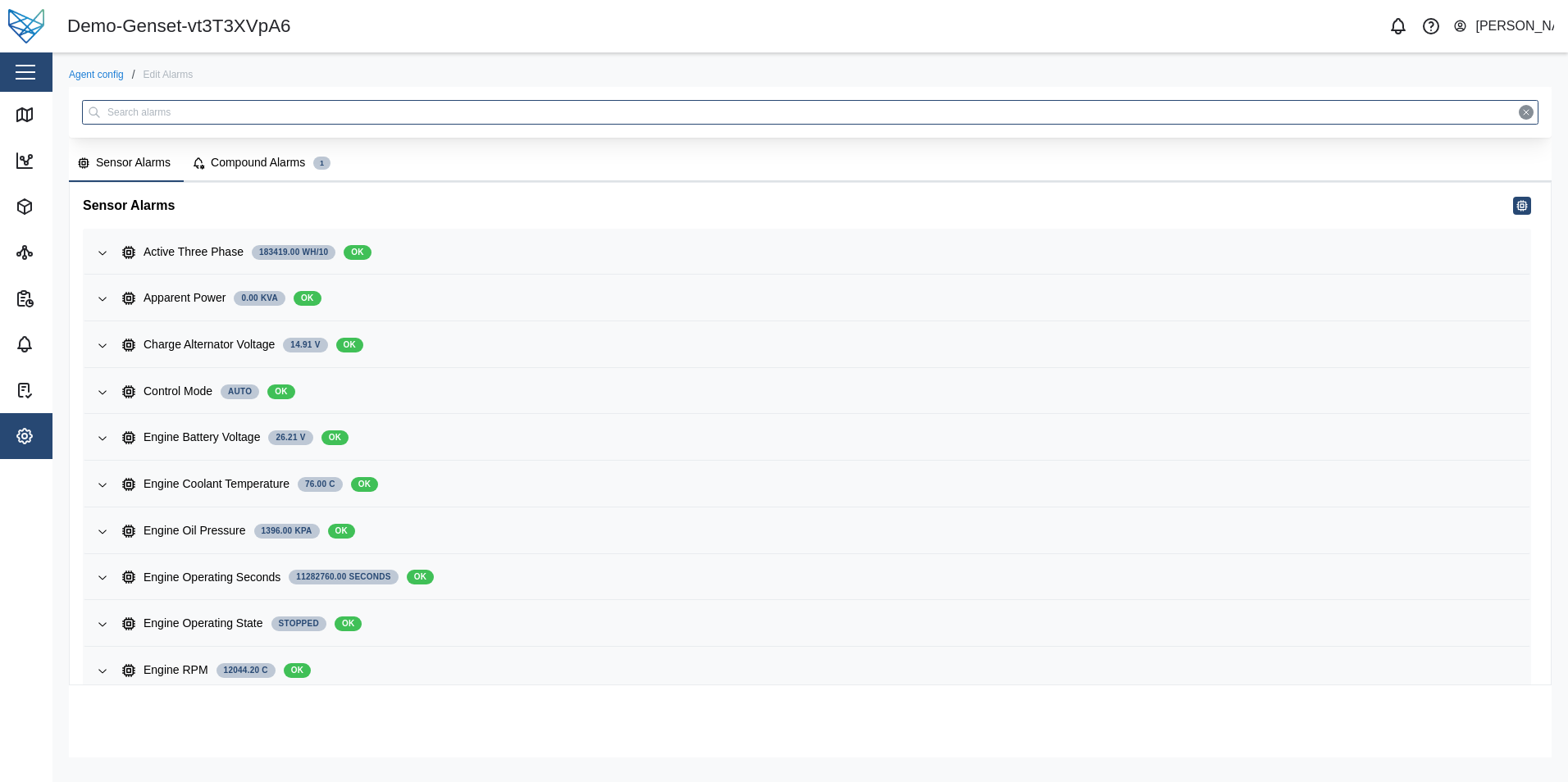
click at [253, 176] on button "Compound Alarms 1" at bounding box center [263, 164] width 160 height 36
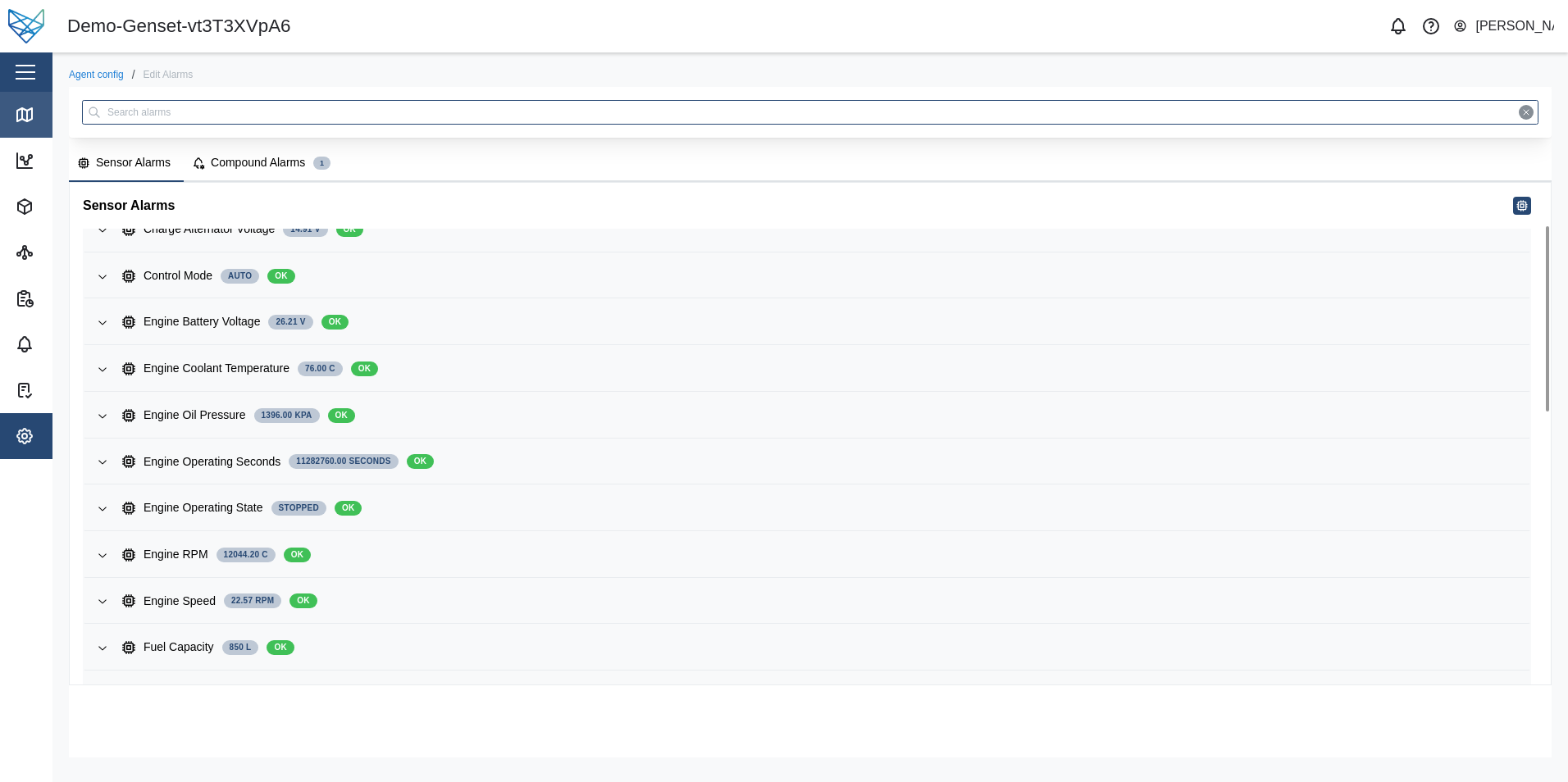
scroll to position [246, 0]
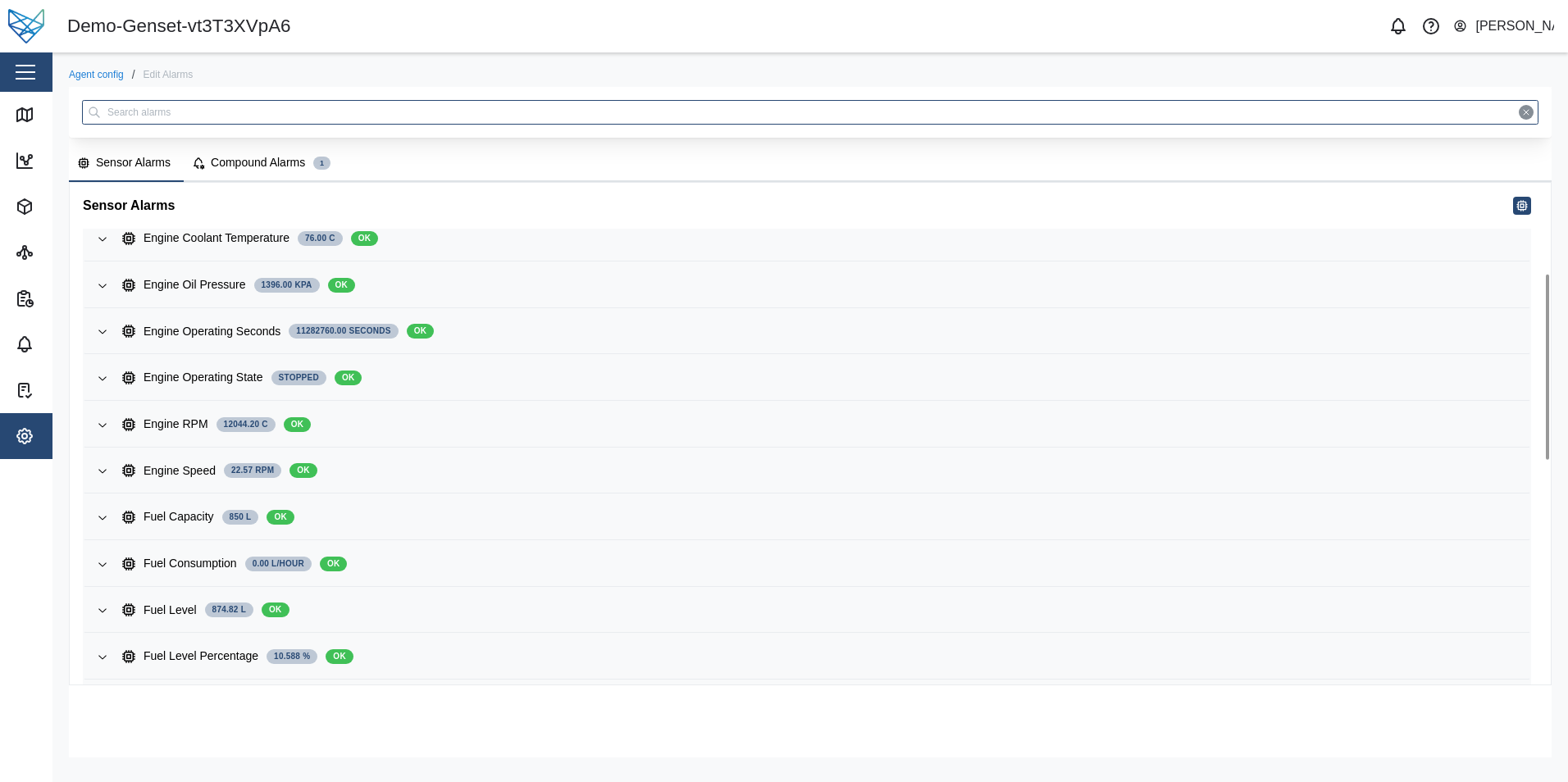
click at [237, 151] on button "Compound Alarms 1" at bounding box center [263, 164] width 160 height 36
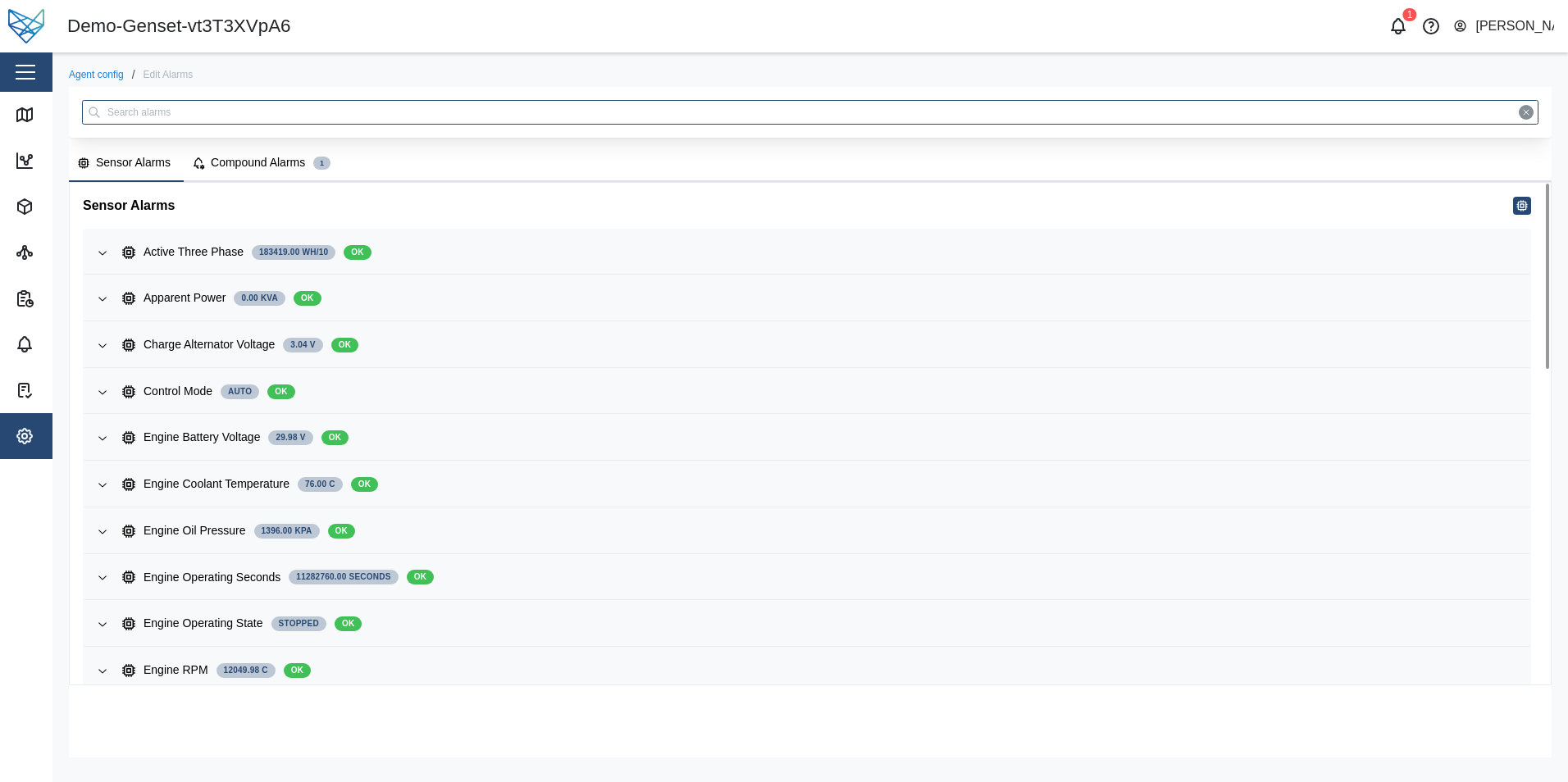
click at [228, 160] on div "Compound Alarms" at bounding box center [258, 162] width 95 height 18
click at [253, 163] on div "Compound Alarms" at bounding box center [258, 162] width 95 height 18
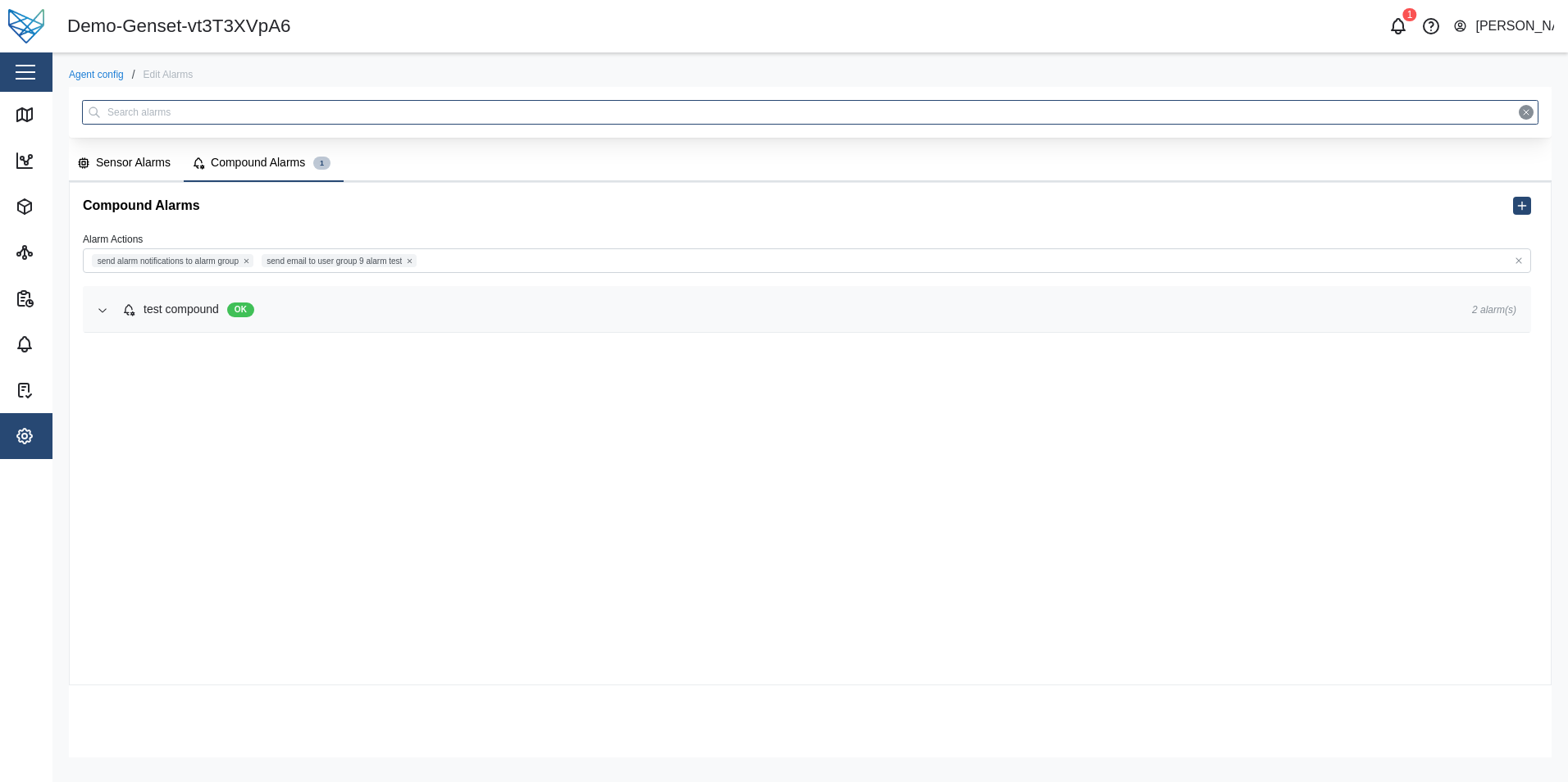
click at [161, 318] on div "test compound" at bounding box center [181, 309] width 75 height 18
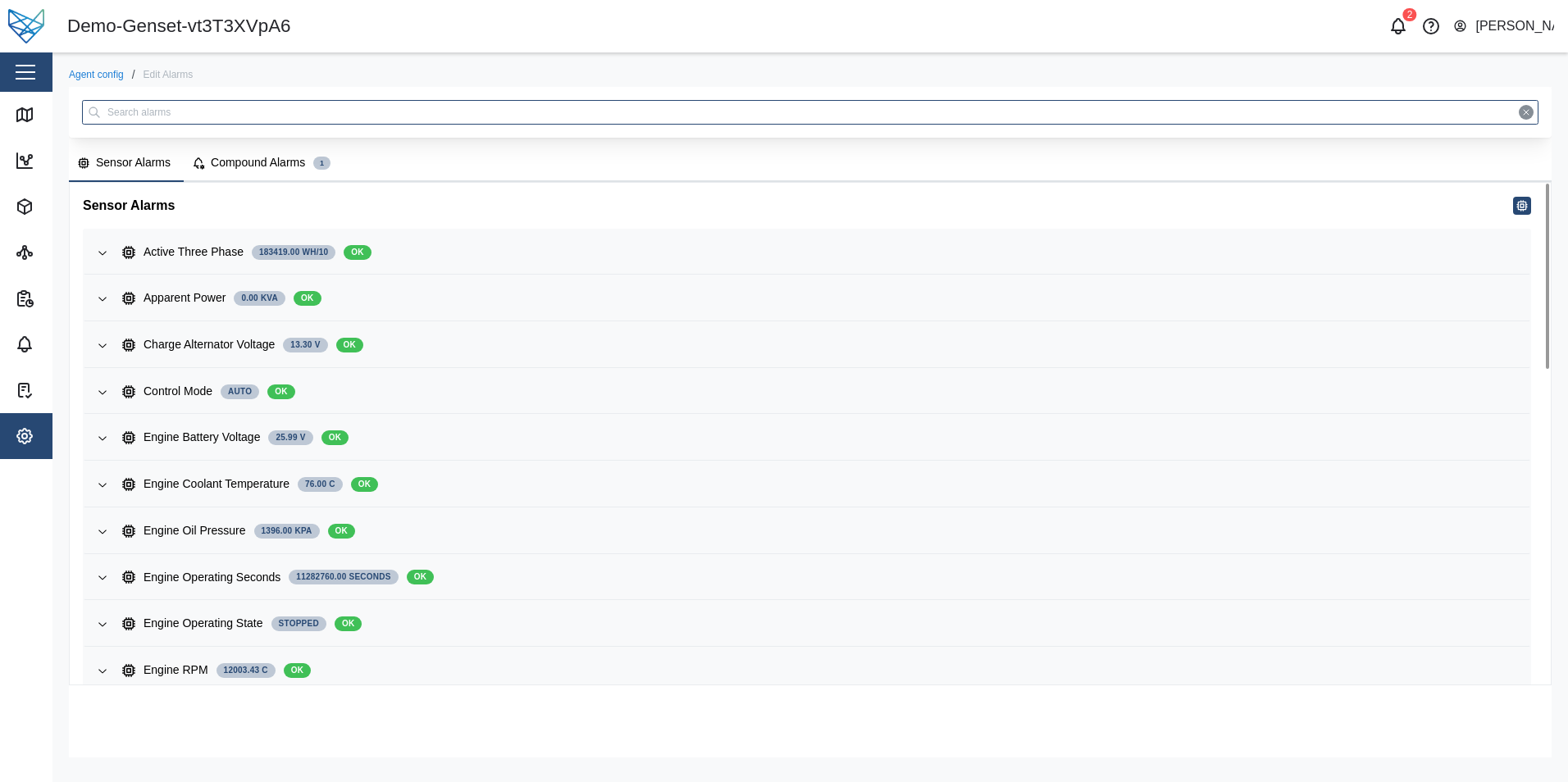
click at [255, 155] on div "Compound Alarms" at bounding box center [258, 162] width 95 height 18
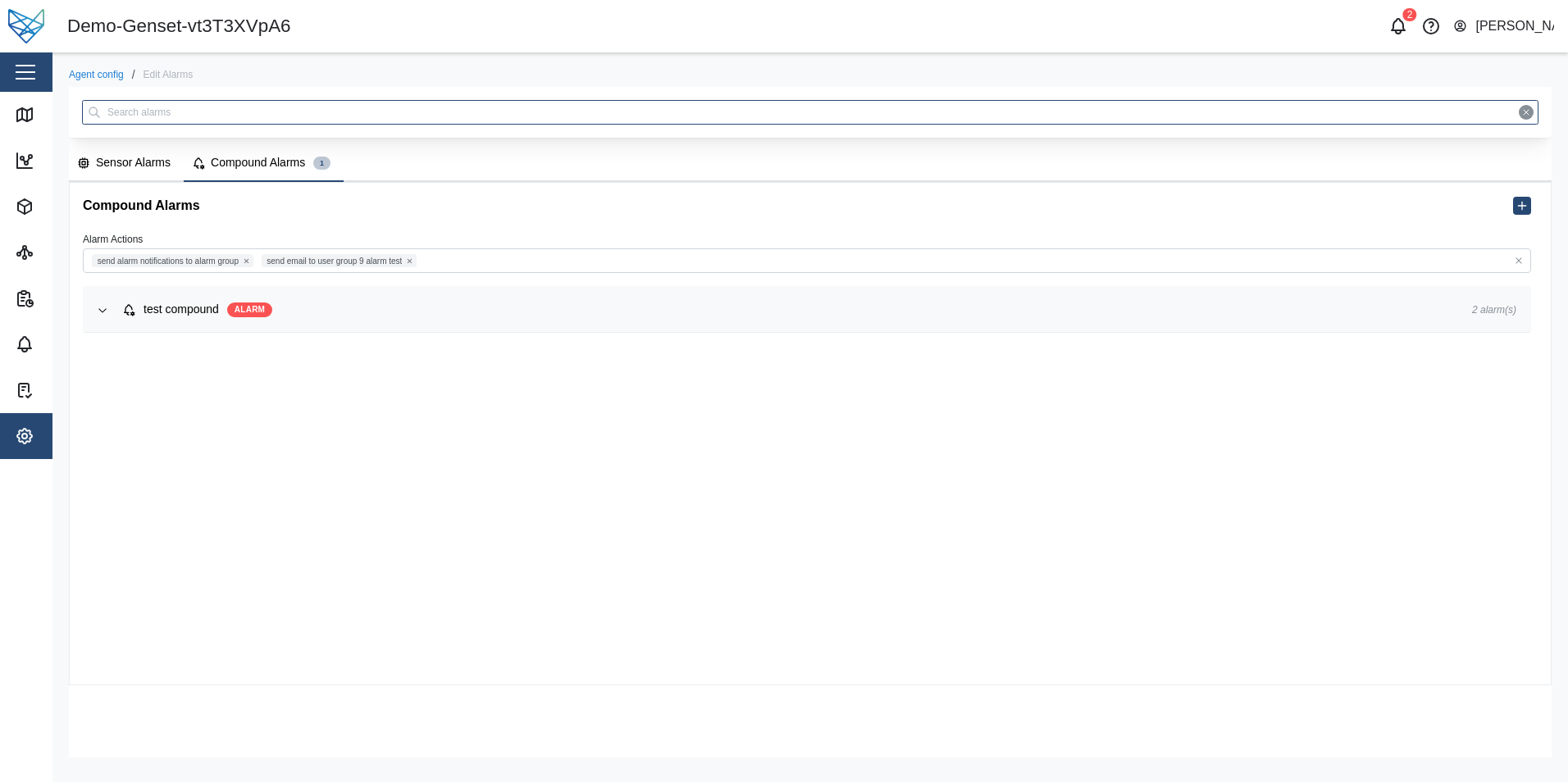
click at [129, 181] on button "Sensor Alarms" at bounding box center [126, 164] width 115 height 36
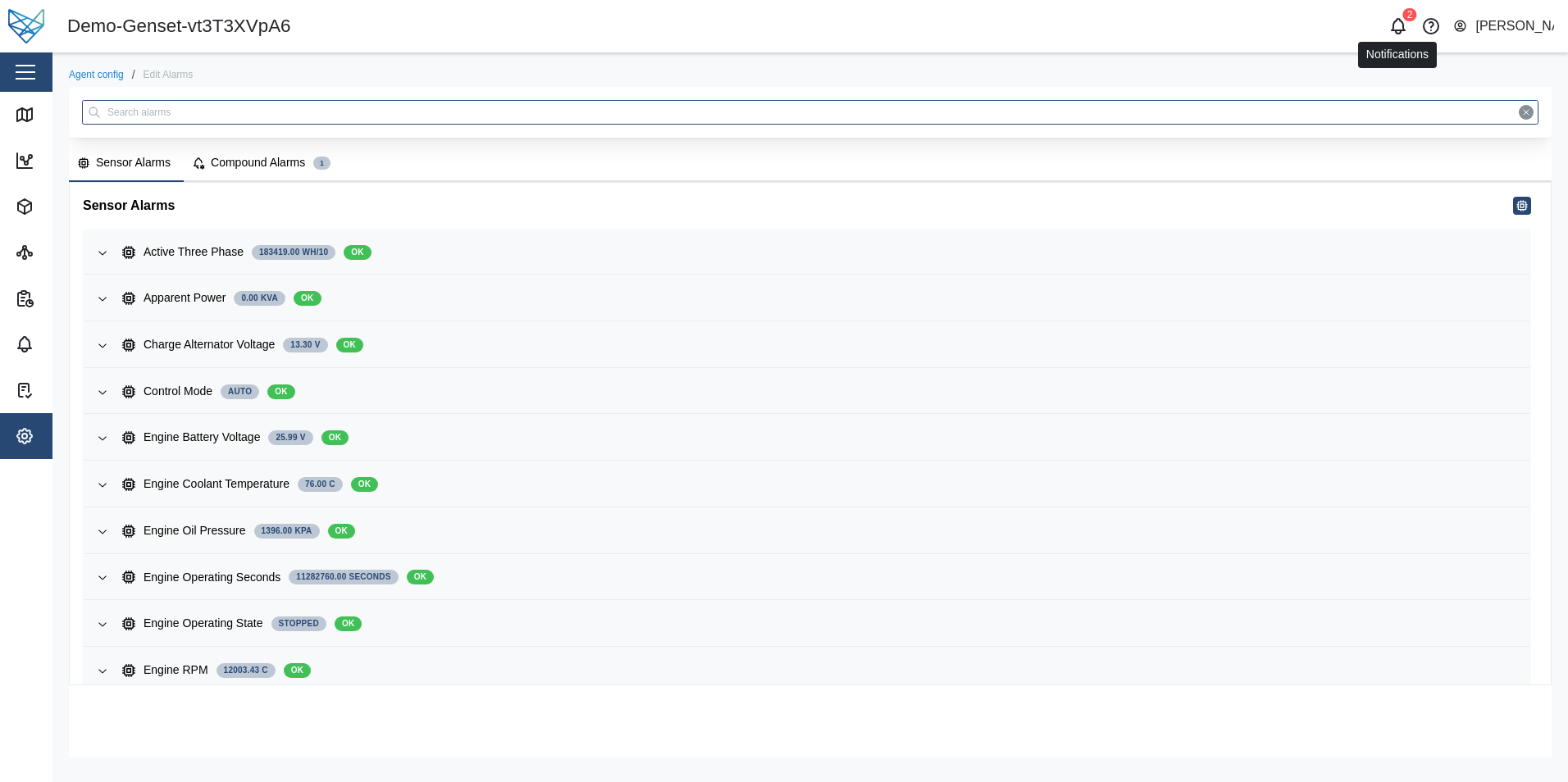
click at [1401, 28] on icon "button" at bounding box center [1397, 26] width 19 height 19
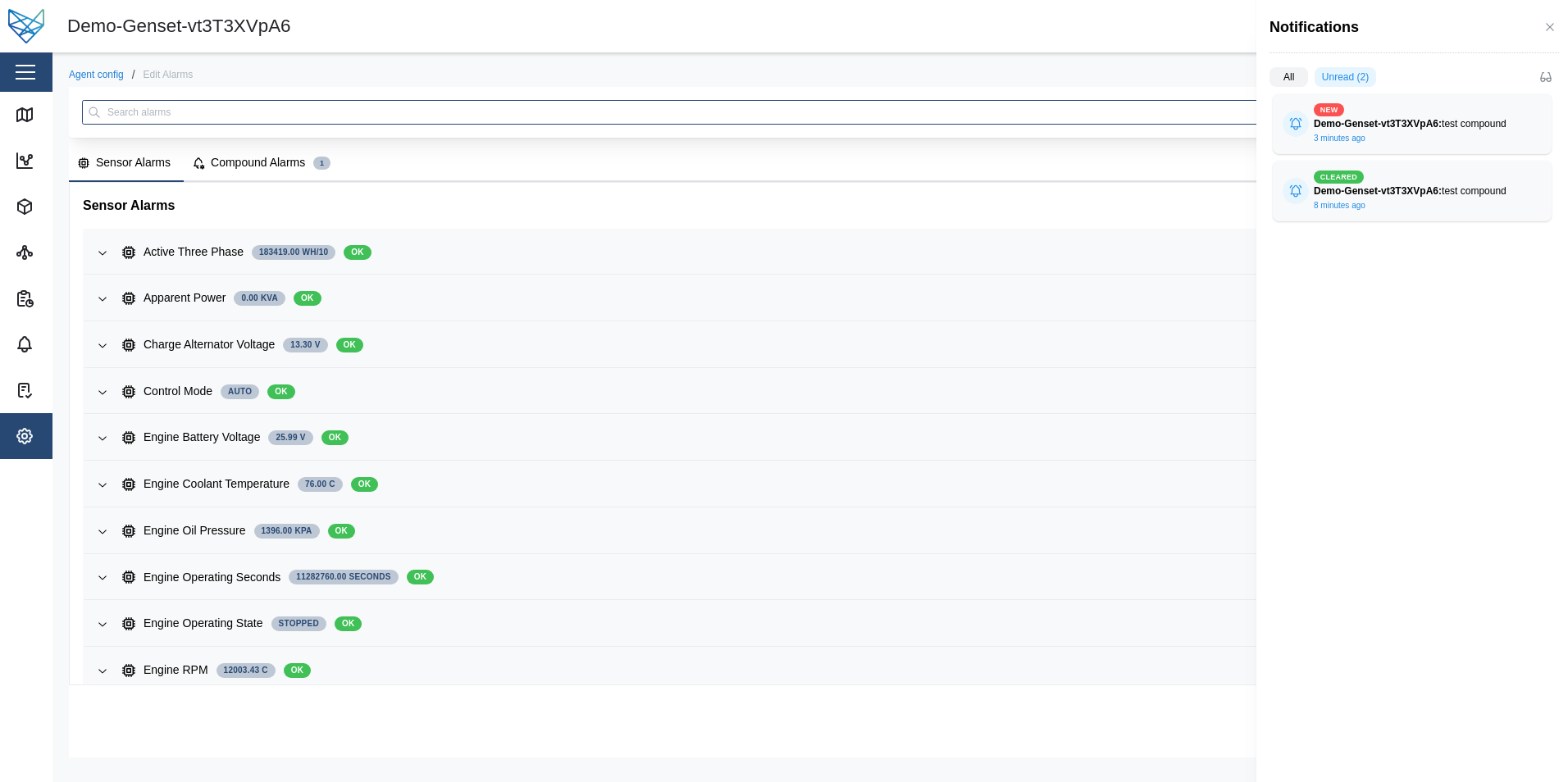
click at [261, 168] on div at bounding box center [784, 391] width 1568 height 782
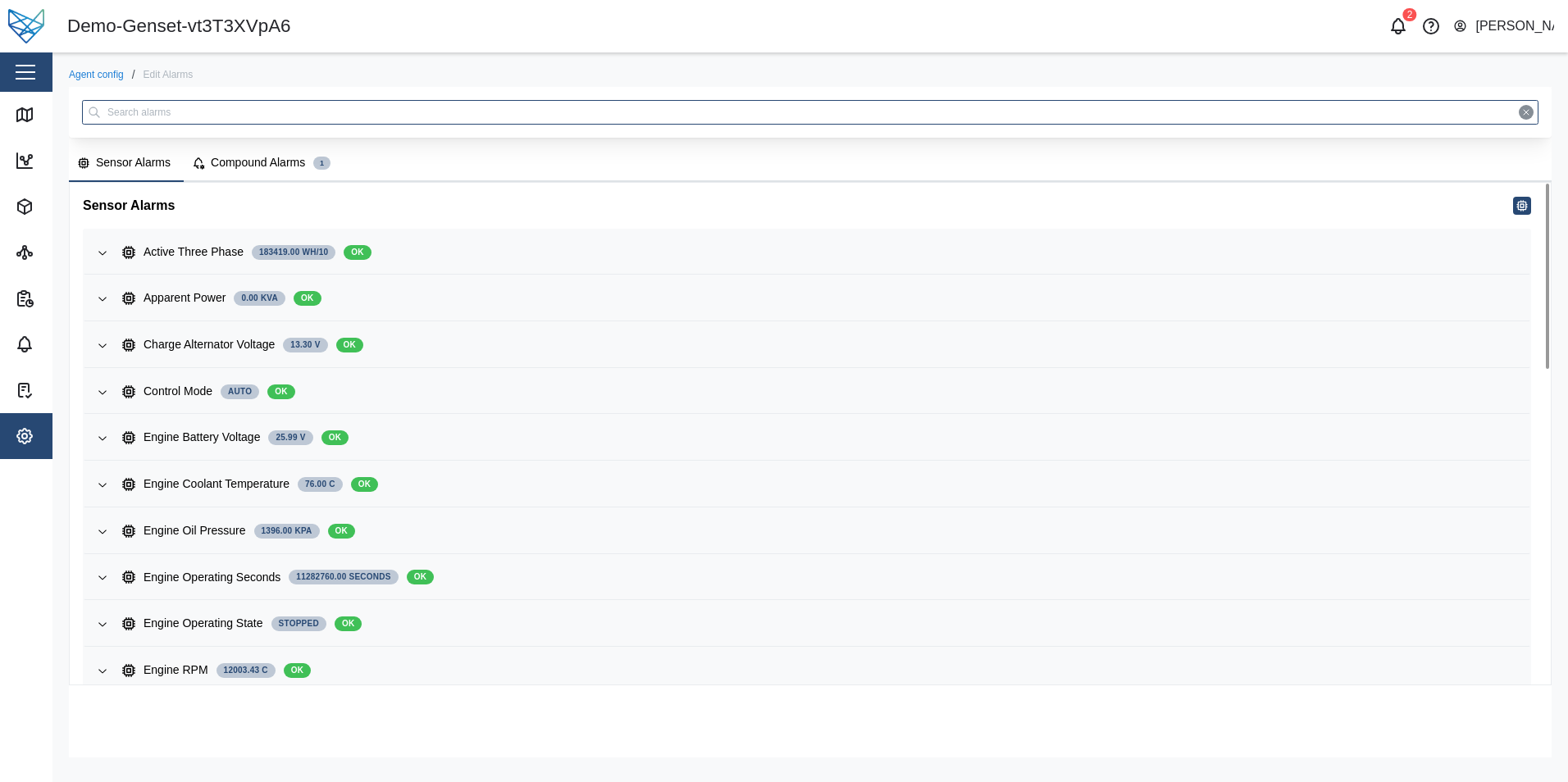
click at [267, 162] on div "Compound Alarms" at bounding box center [258, 162] width 95 height 18
click at [259, 178] on button "Compound Alarms 1" at bounding box center [263, 164] width 160 height 36
click at [146, 76] on div "Edit Alarms" at bounding box center [169, 74] width 50 height 10
click at [241, 163] on div "Compound Alarms" at bounding box center [258, 162] width 95 height 18
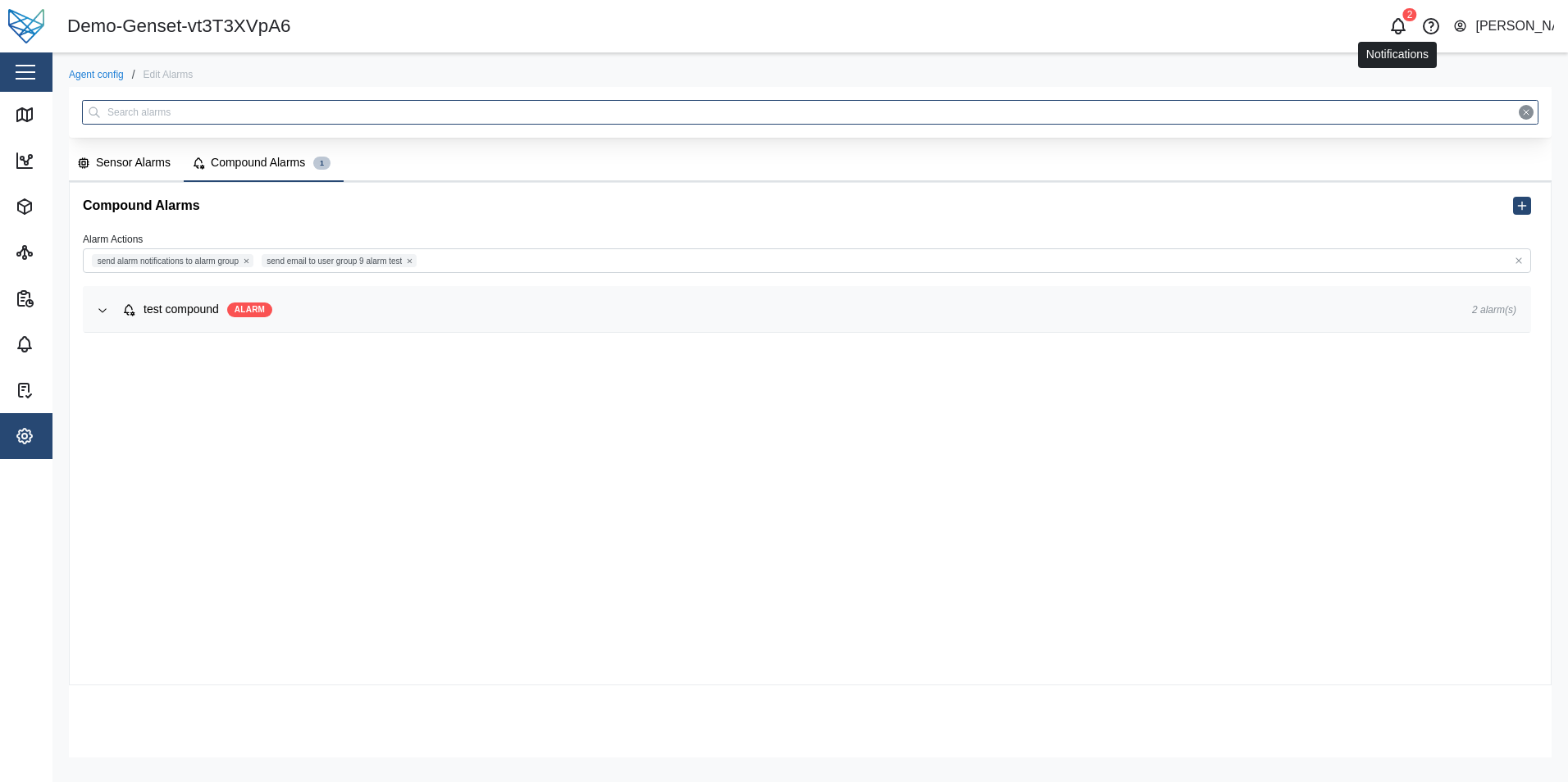
click at [1394, 30] on icon "button" at bounding box center [1398, 24] width 13 height 11
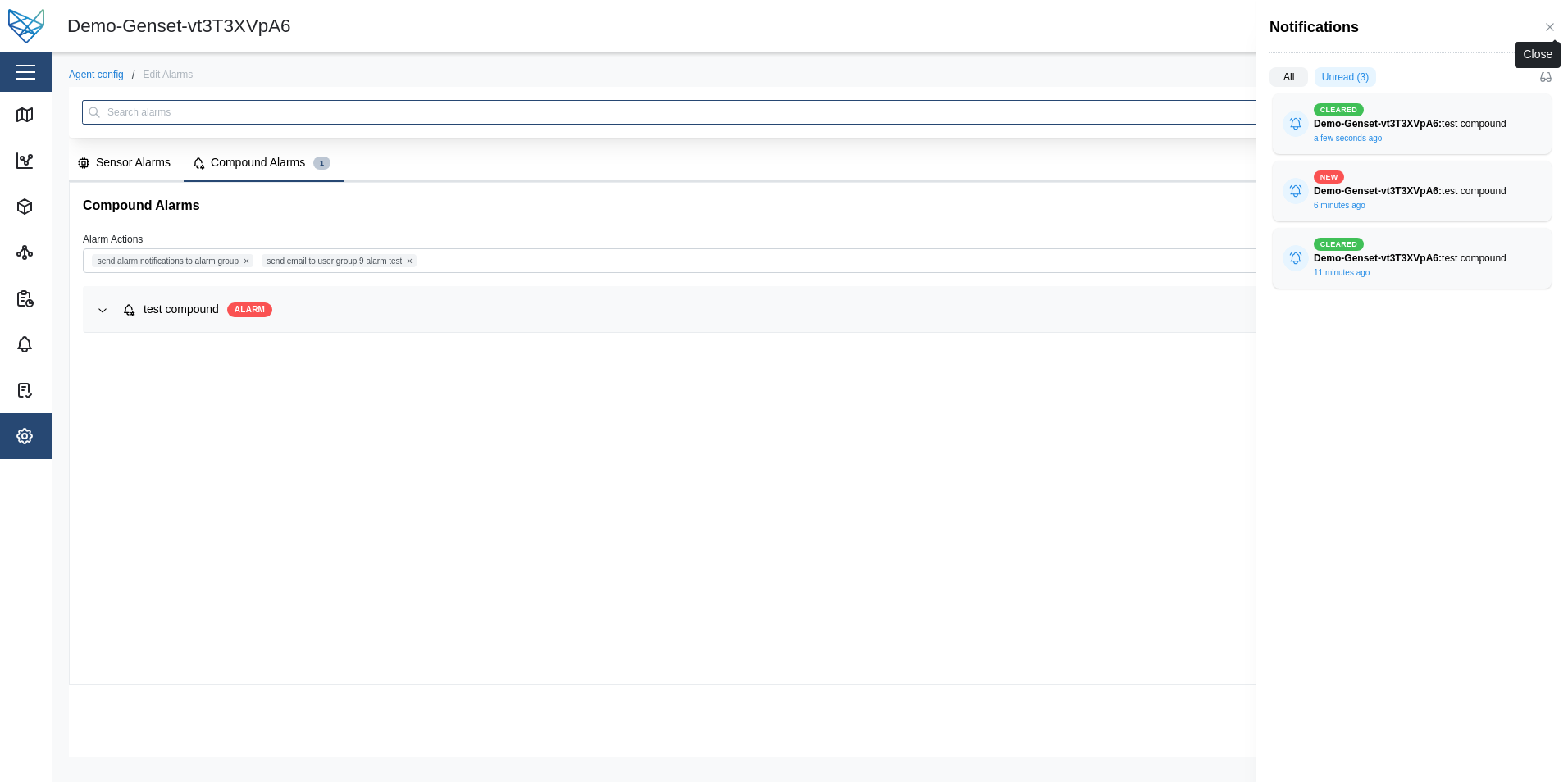
click at [1549, 28] on icon "button" at bounding box center [1549, 27] width 7 height 7
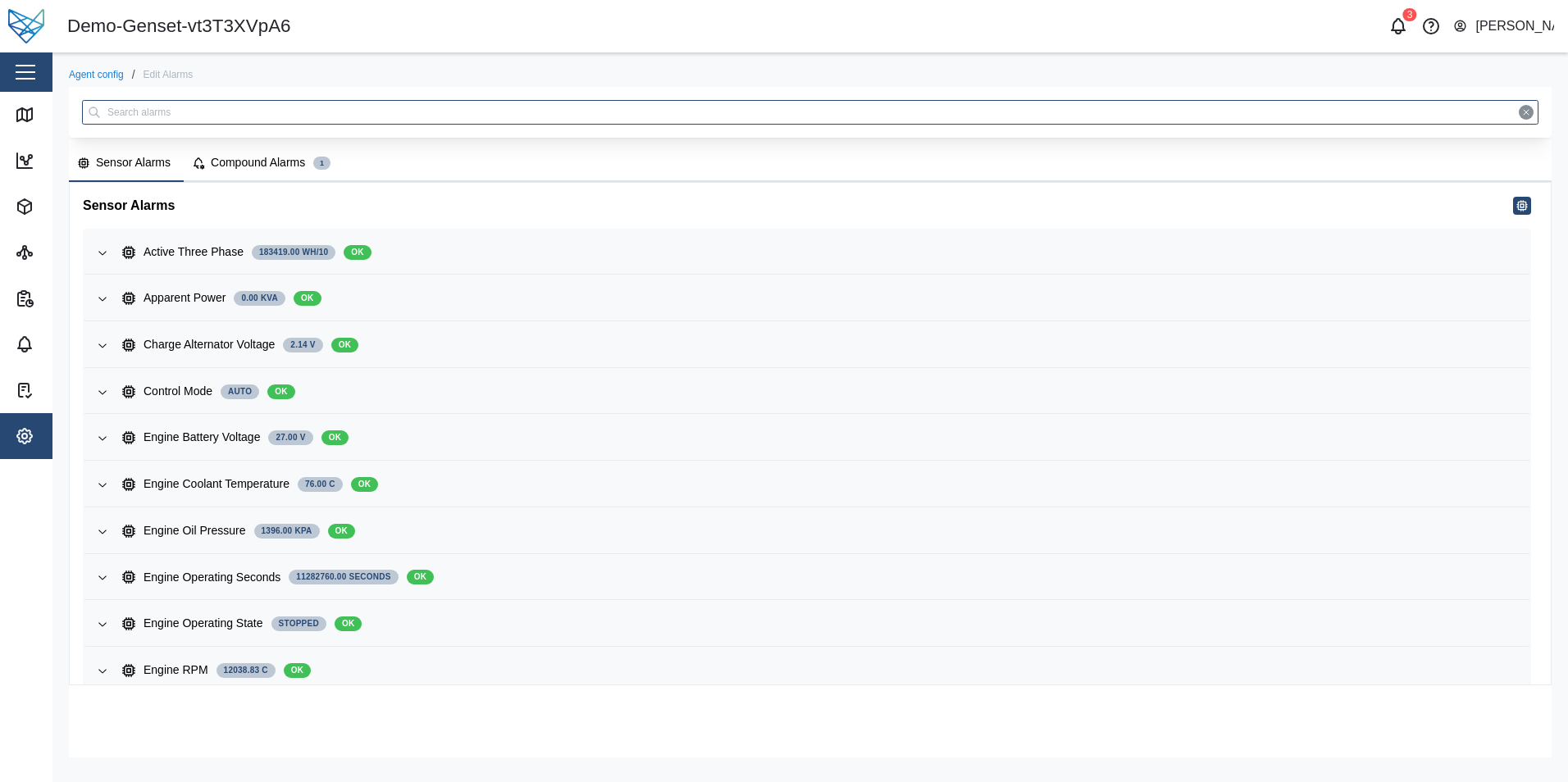
click at [229, 159] on div "Compound Alarms" at bounding box center [258, 162] width 95 height 18
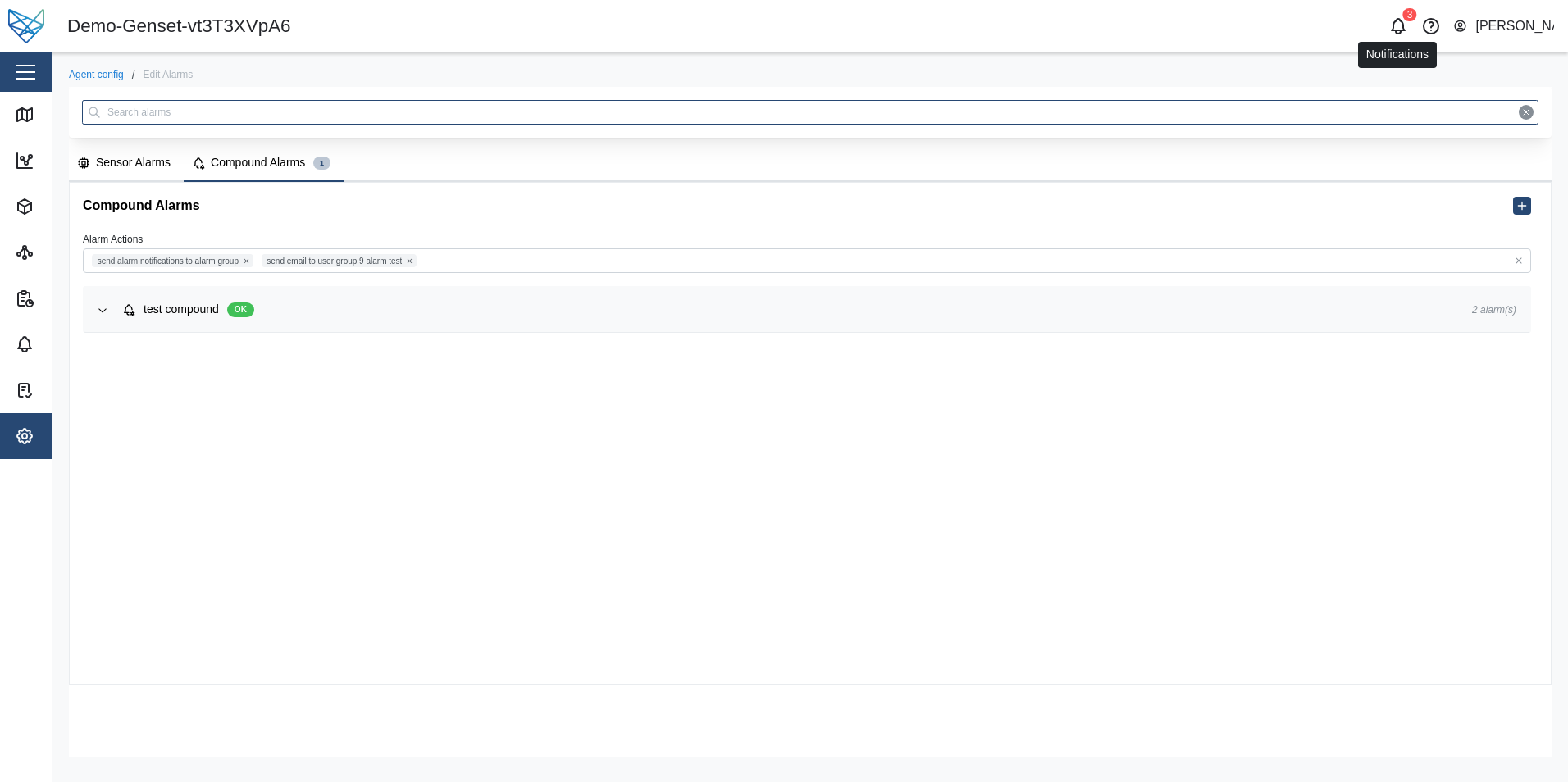
click at [1389, 28] on icon "button" at bounding box center [1397, 26] width 19 height 19
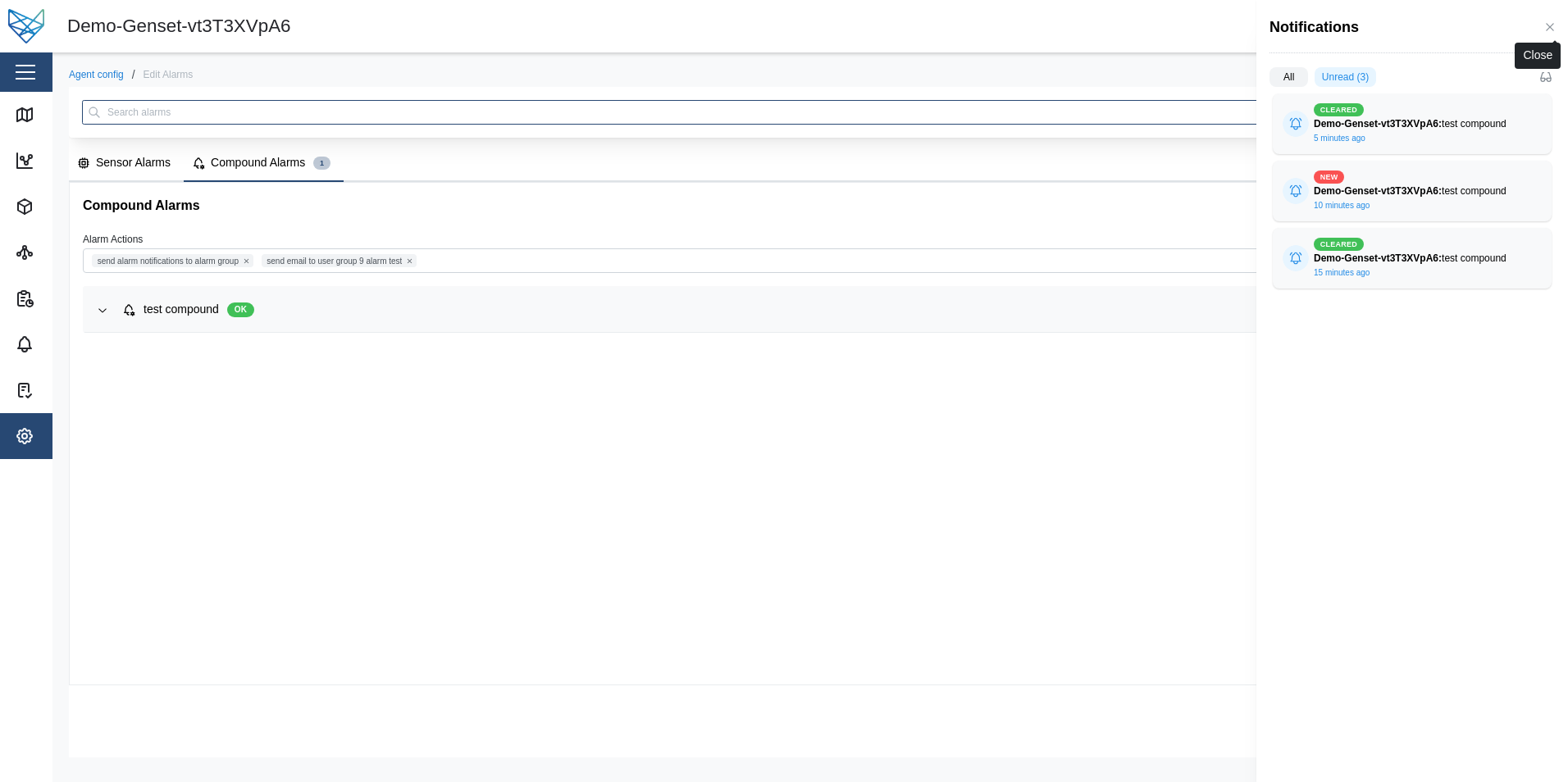
click at [1552, 32] on icon "button" at bounding box center [1550, 27] width 13 height 13
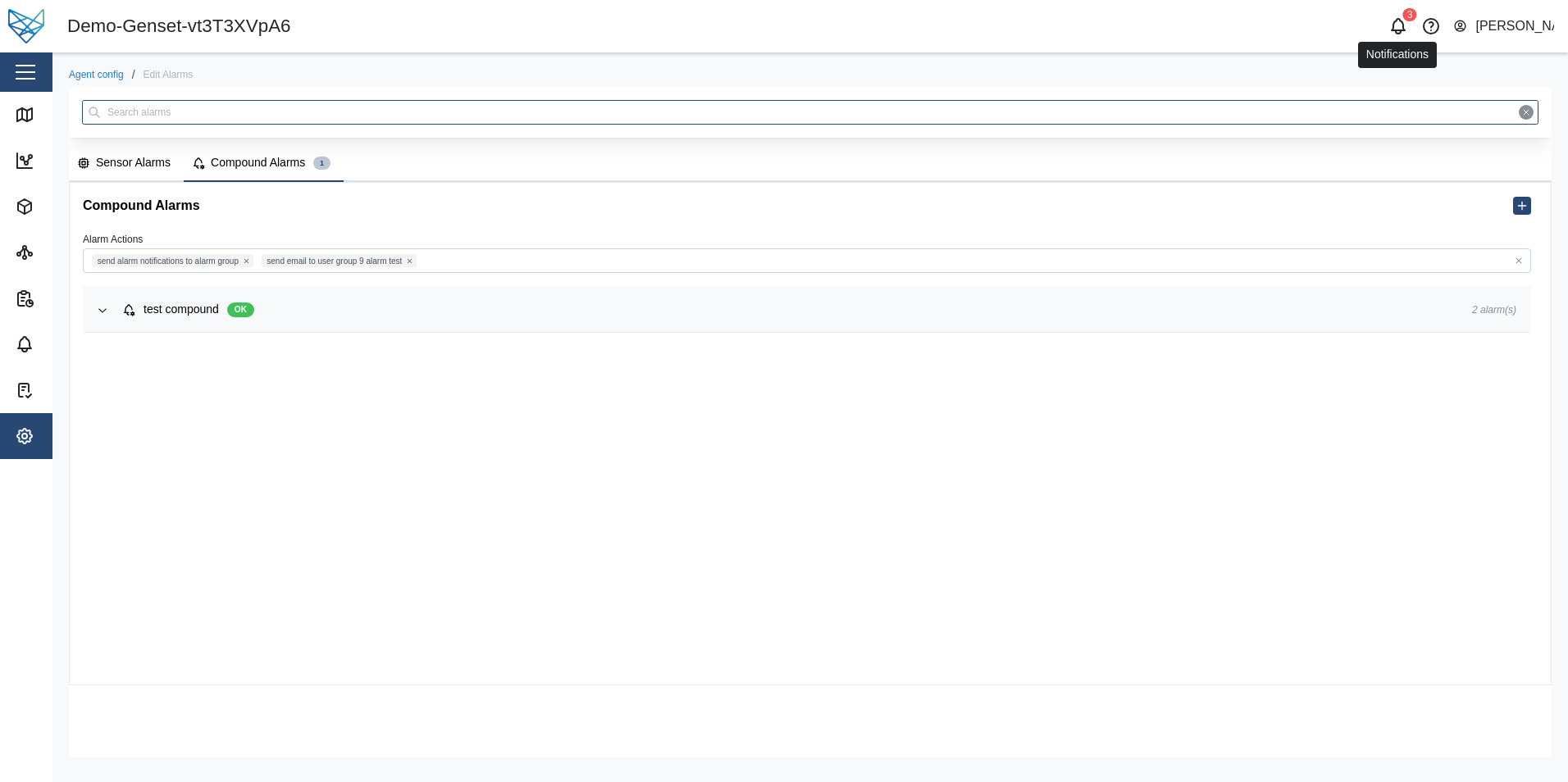
click at [1398, 26] on icon "button" at bounding box center [1397, 26] width 19 height 19
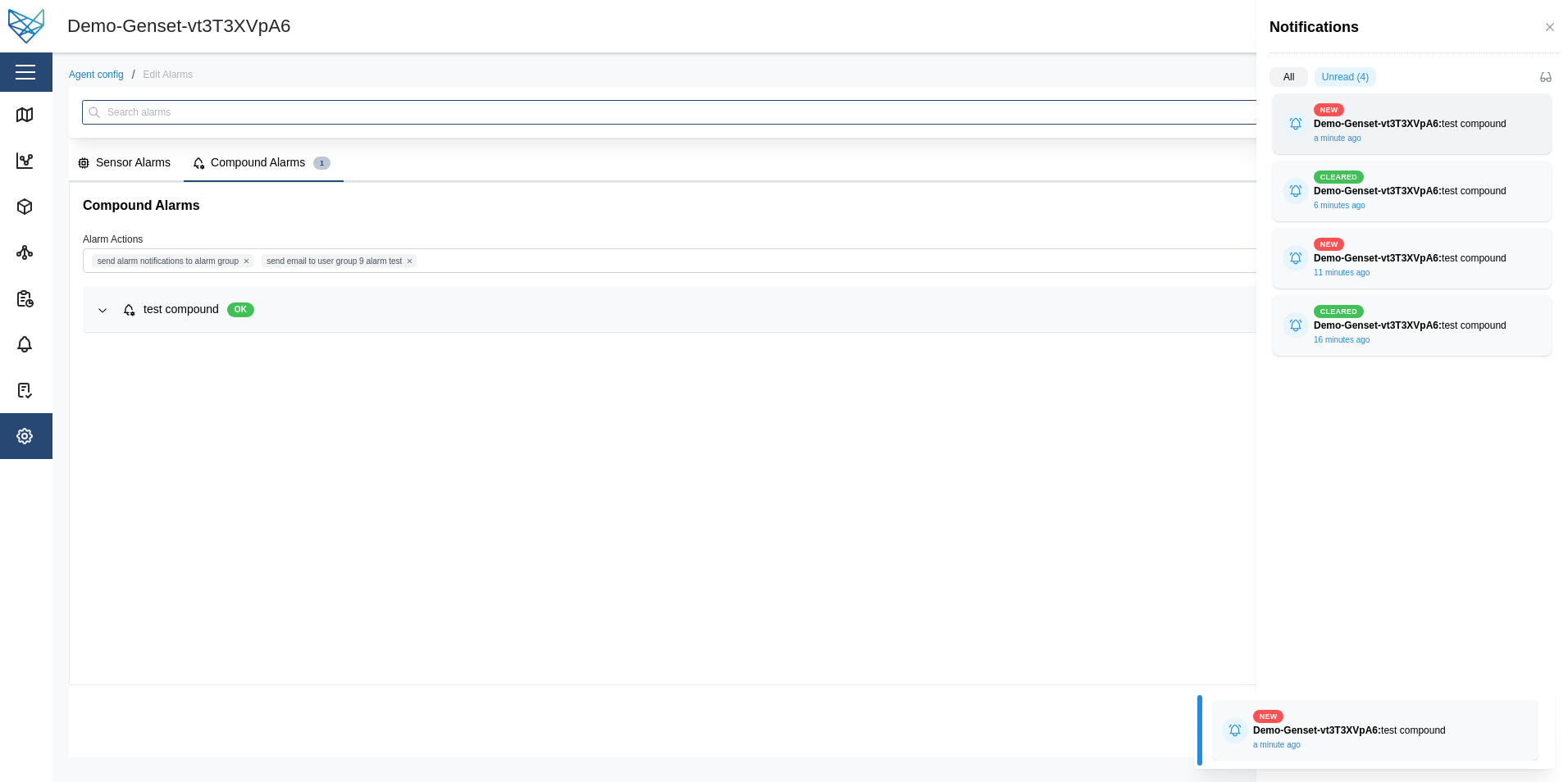
click at [1470, 104] on div "new Demo-Genset-vt3T3XVpA6: test compound" at bounding box center [1412, 118] width 196 height 29
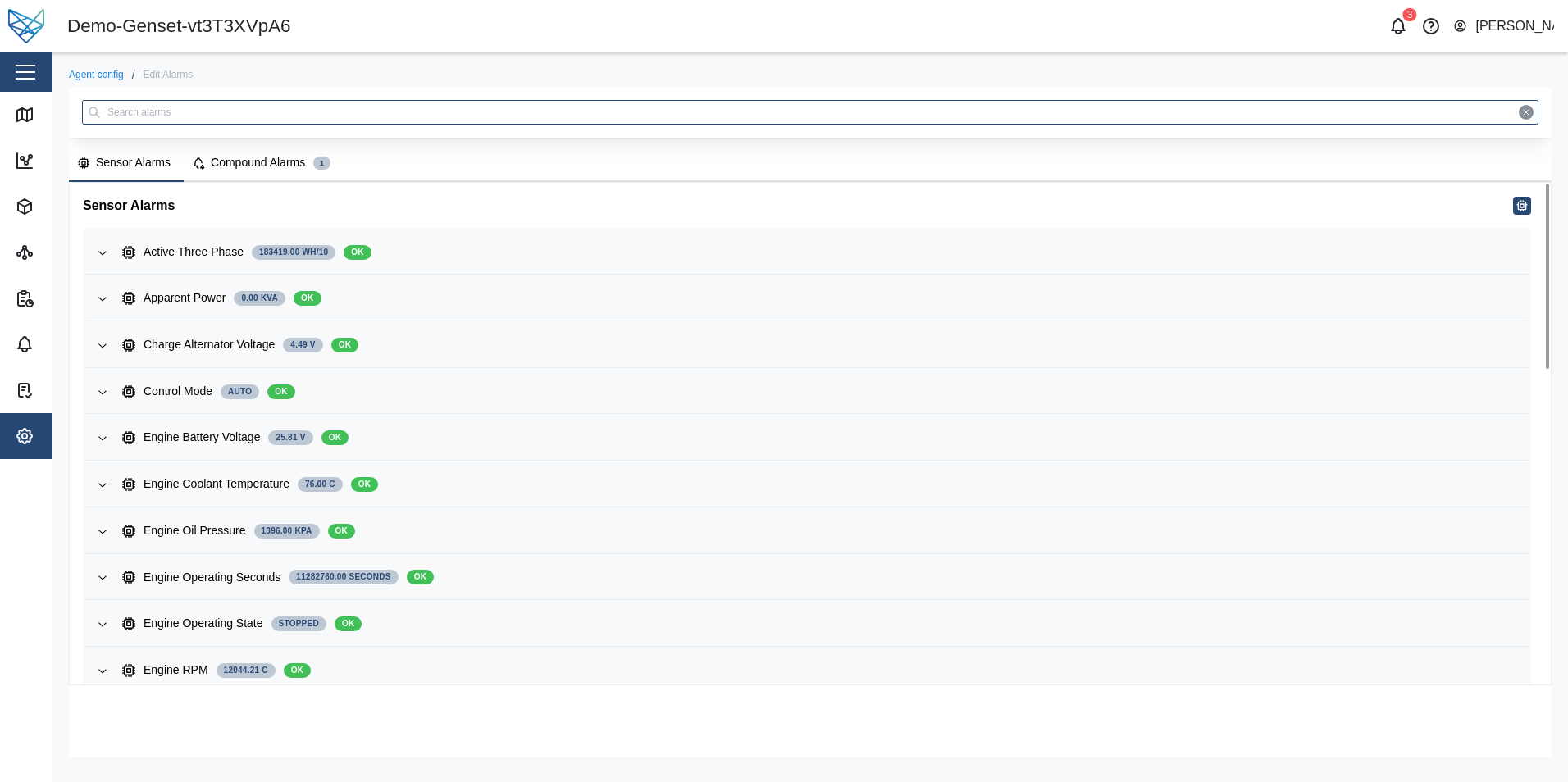
click at [267, 161] on div "Compound Alarms" at bounding box center [258, 162] width 95 height 18
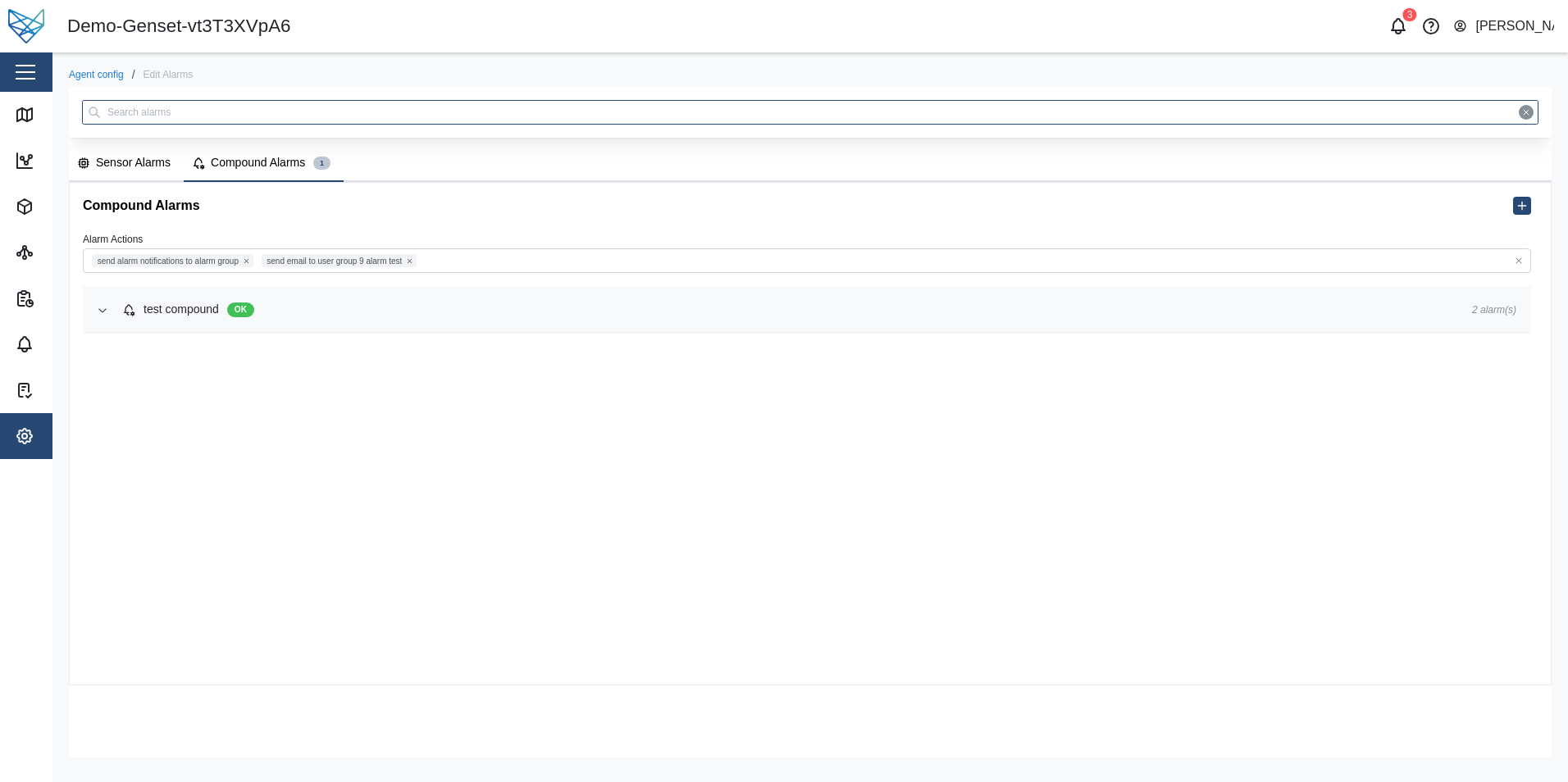
click at [171, 307] on div "test compound" at bounding box center [181, 309] width 75 height 18
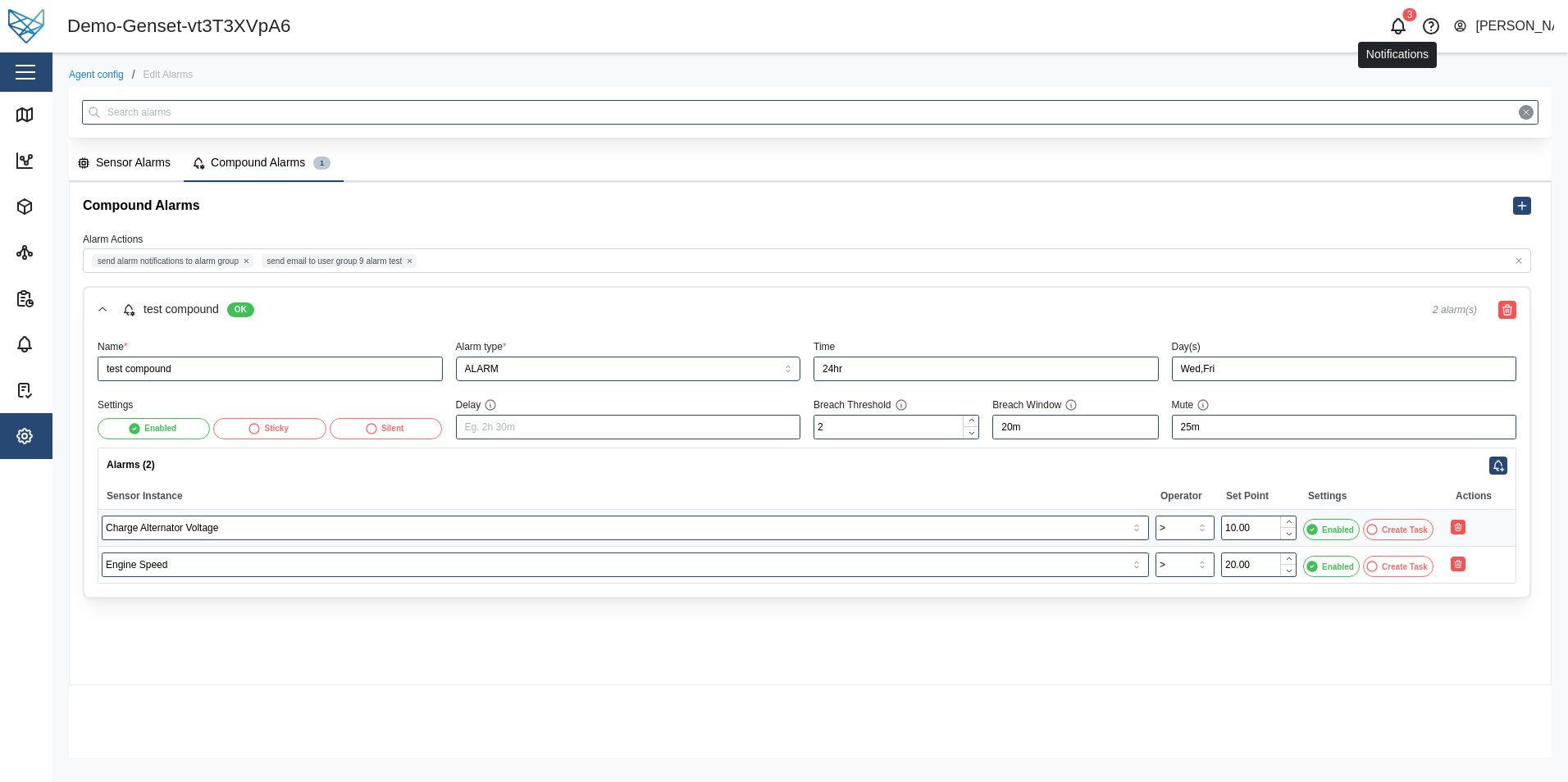
click at [1404, 29] on icon "button" at bounding box center [1398, 24] width 13 height 11
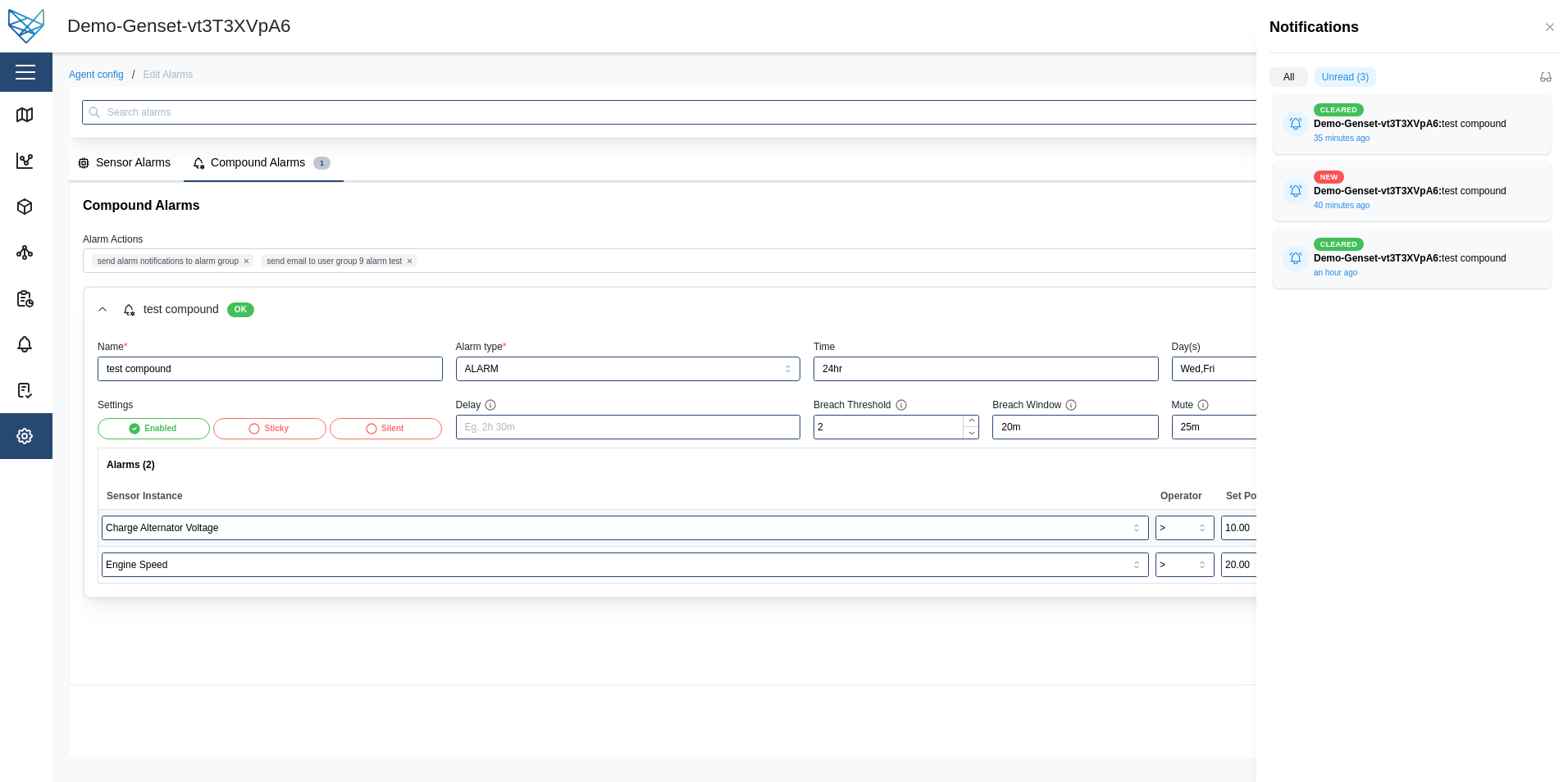
click at [754, 188] on div at bounding box center [784, 391] width 1568 height 782
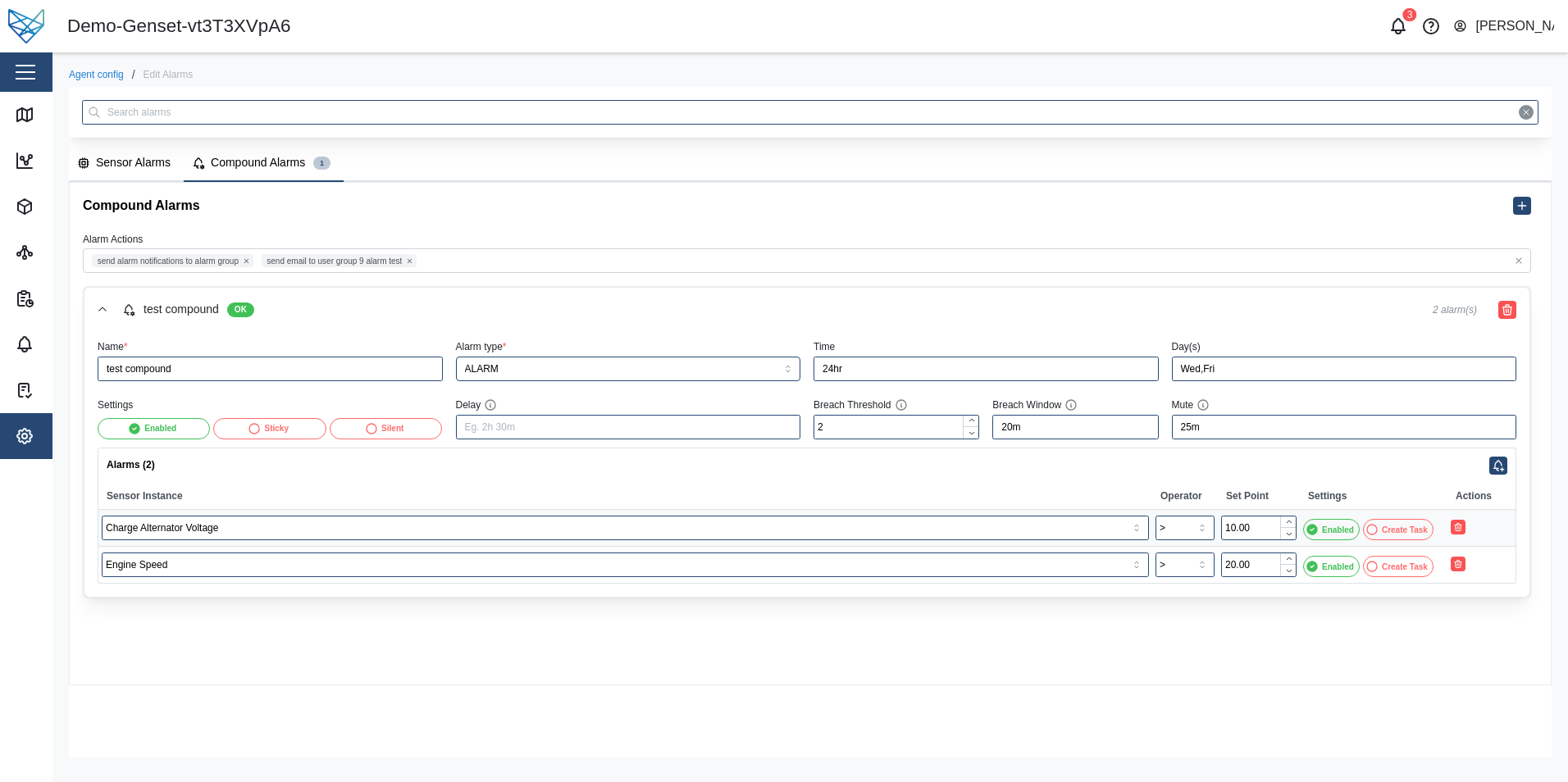
click at [502, 28] on div "Demo-Genset-vt3T3XVpA6" at bounding box center [439, 26] width 744 height 29
click at [550, 12] on div "Demo-Genset-vt3T3XVpA6" at bounding box center [439, 26] width 744 height 29
click at [1056, 8] on header "Demo-Genset-vt3T3XVpA6 3 [PERSON_NAME]" at bounding box center [784, 26] width 1568 height 53
click at [1064, 32] on div "3 [PERSON_NAME]" at bounding box center [1195, 26] width 744 height 23
click at [1190, 22] on div "3 [PERSON_NAME]" at bounding box center [1195, 26] width 744 height 23
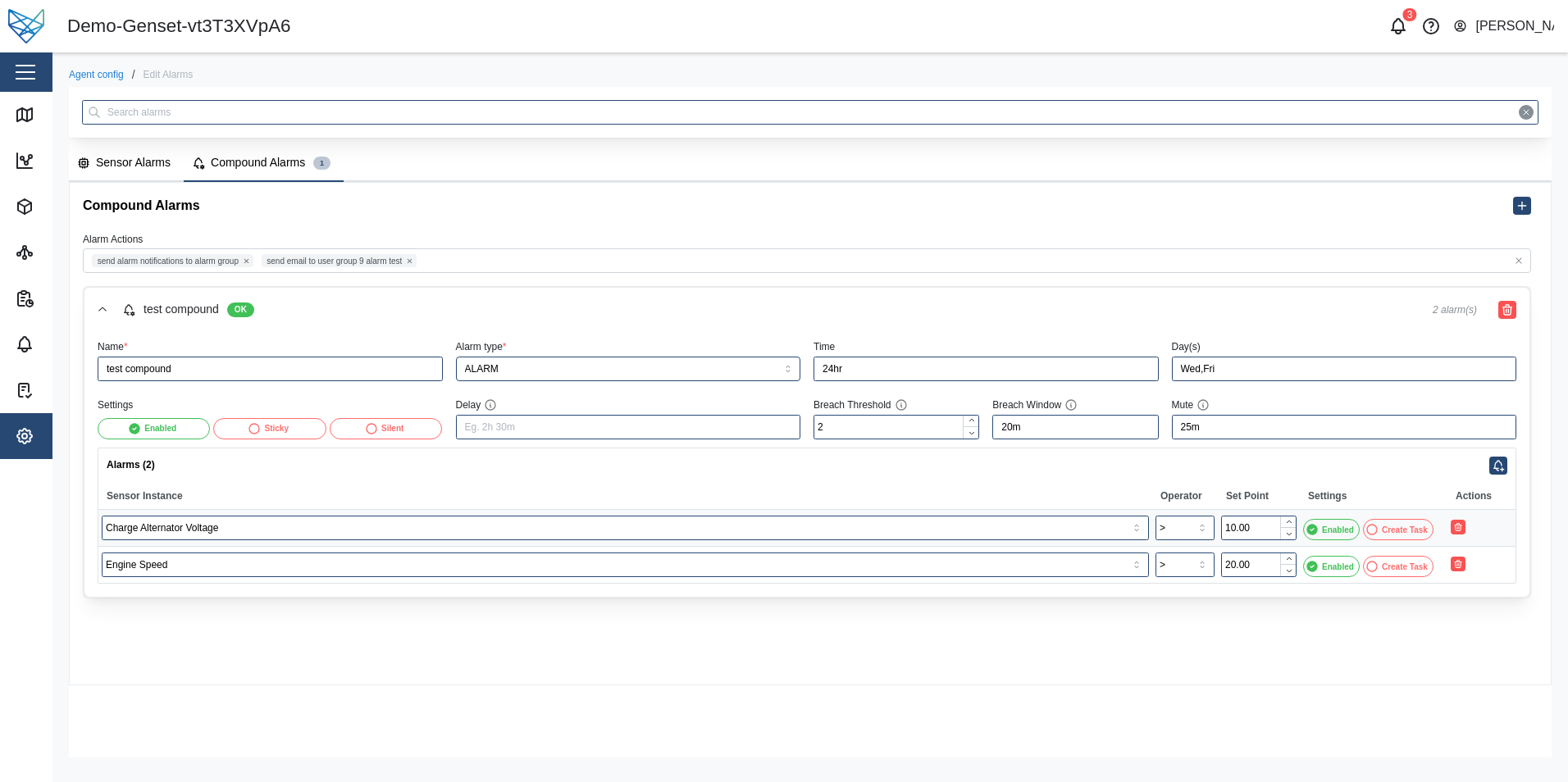
click at [1347, 12] on div "Demo-Genset-vt3T3XVpA6 3 [PERSON_NAME]" at bounding box center [817, 26] width 1500 height 29
click at [1004, 19] on div "3 [PERSON_NAME]" at bounding box center [1195, 26] width 744 height 23
click at [1399, 29] on icon "button" at bounding box center [1397, 26] width 19 height 19
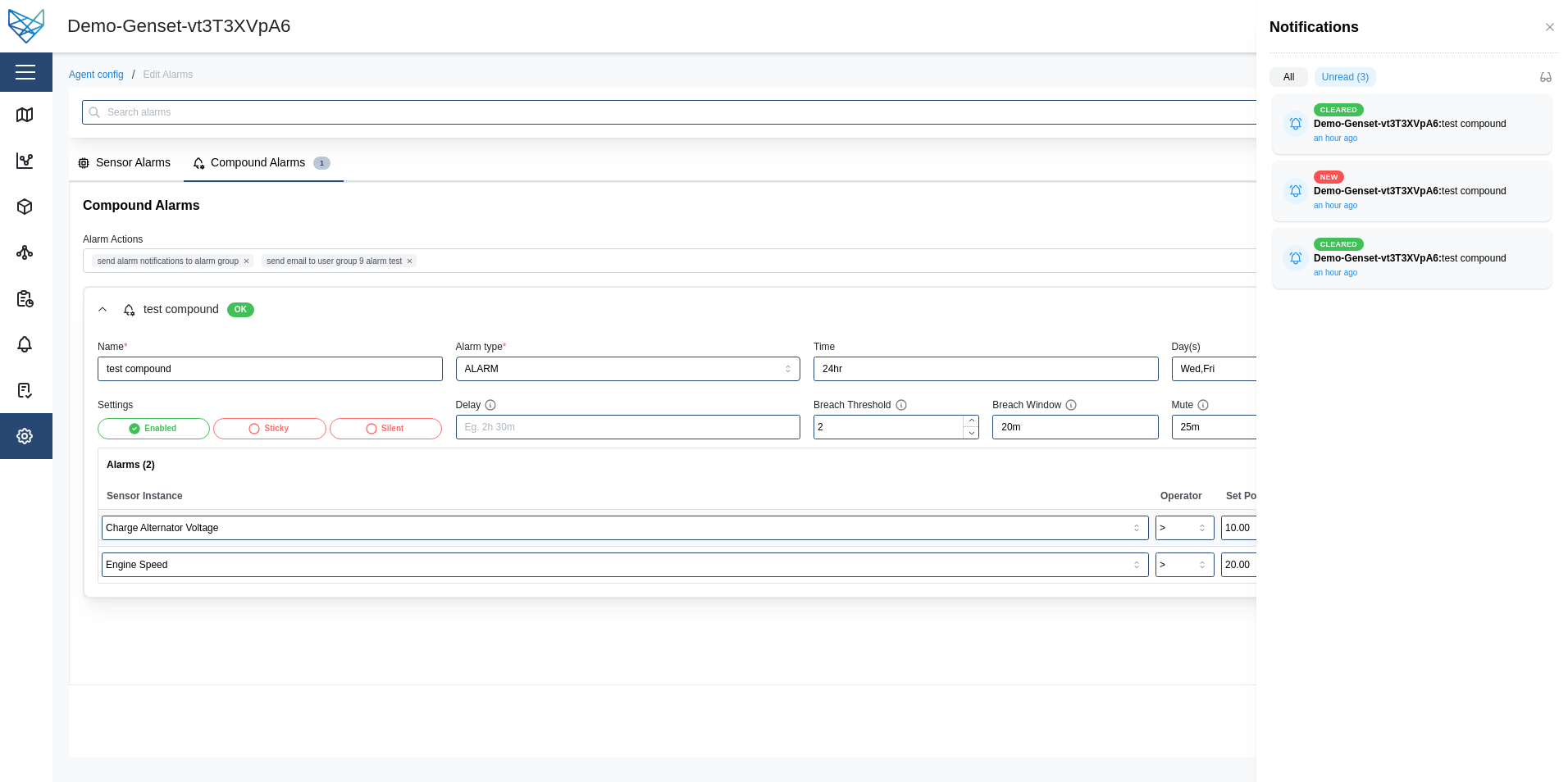
click at [1159, 29] on div at bounding box center [784, 391] width 1568 height 782
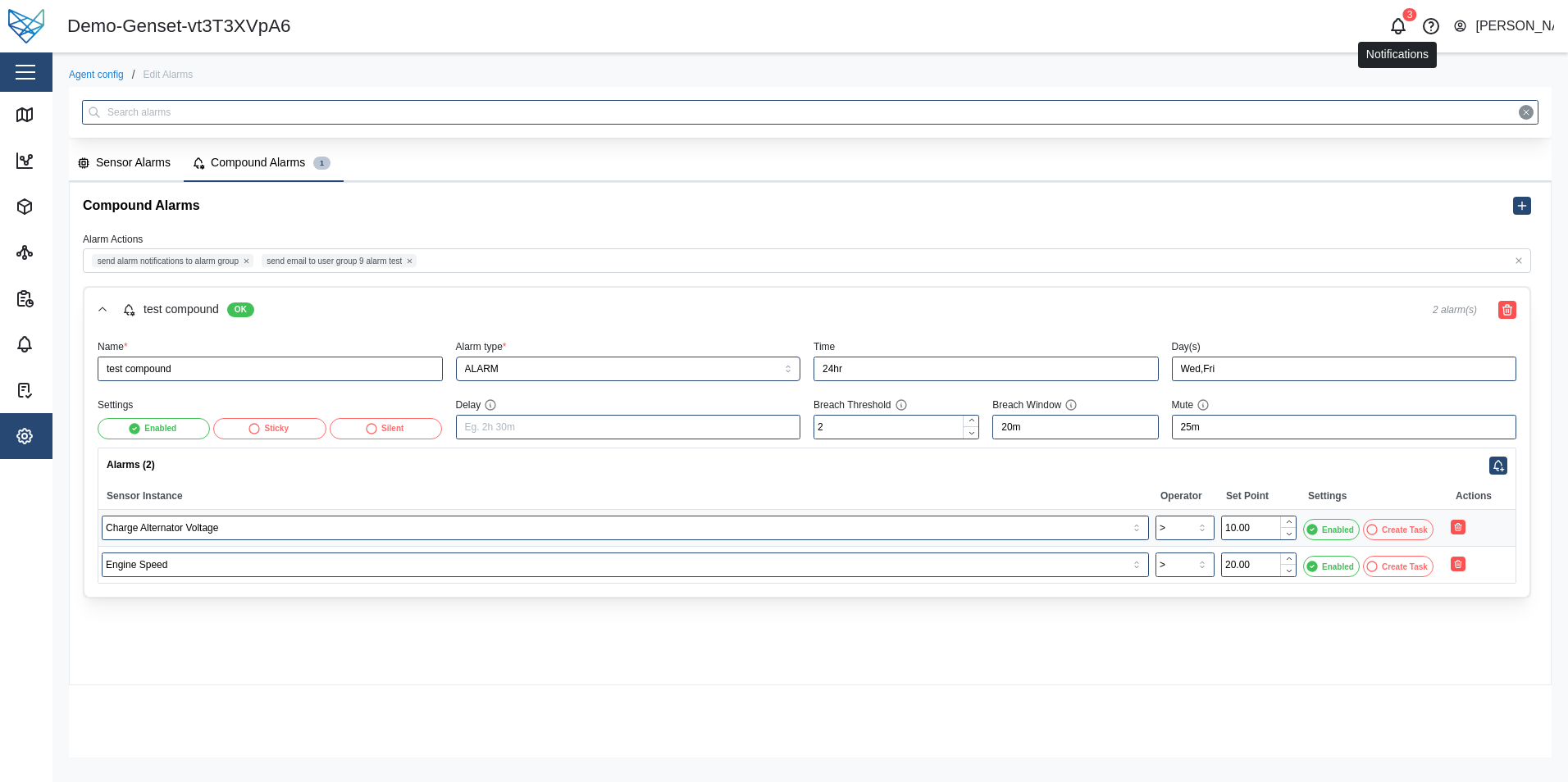
click at [1398, 31] on icon "button" at bounding box center [1398, 24] width 13 height 11
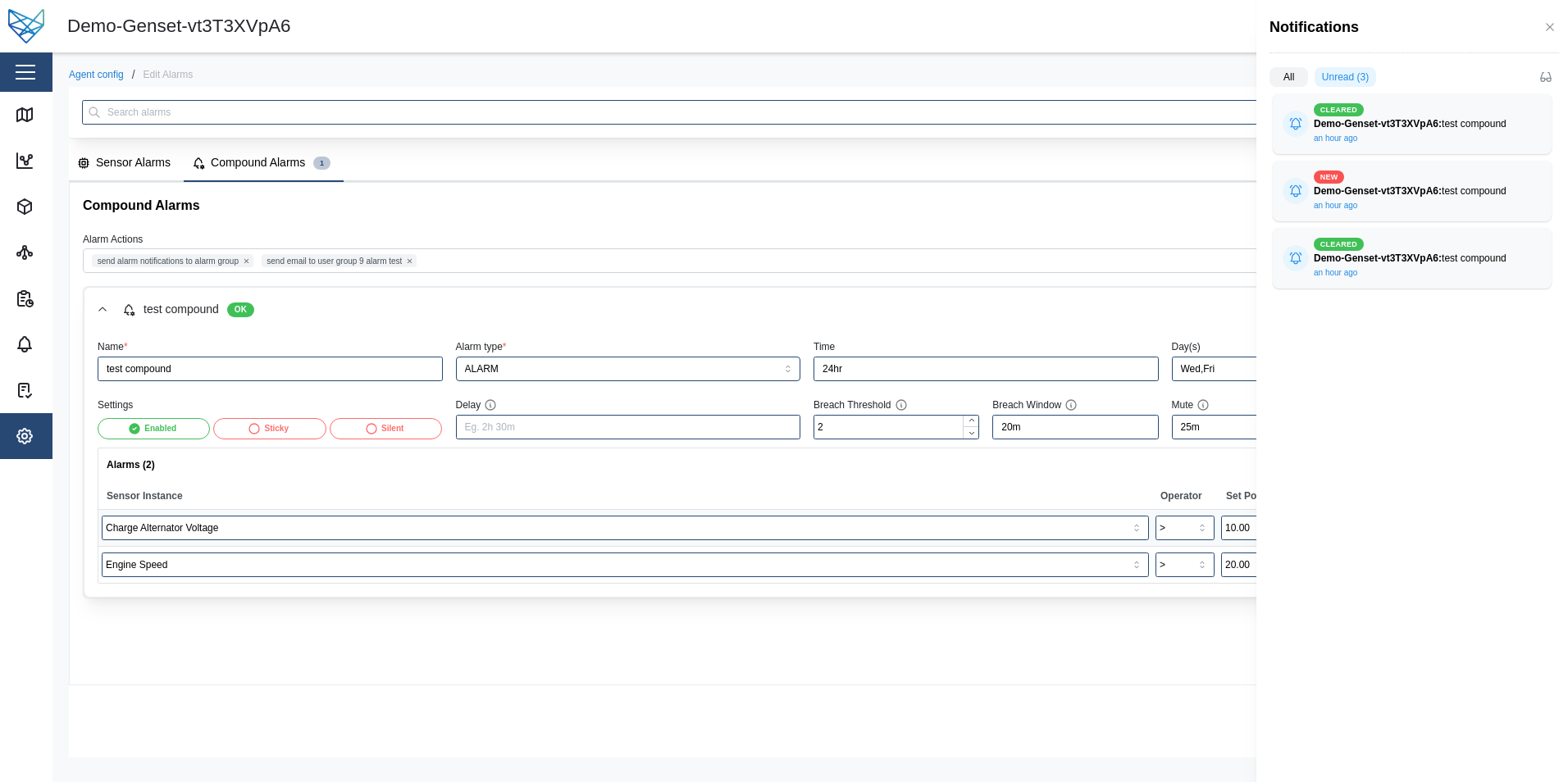
click at [1204, 20] on div at bounding box center [784, 391] width 1568 height 782
